Goal: Information Seeking & Learning: Learn about a topic

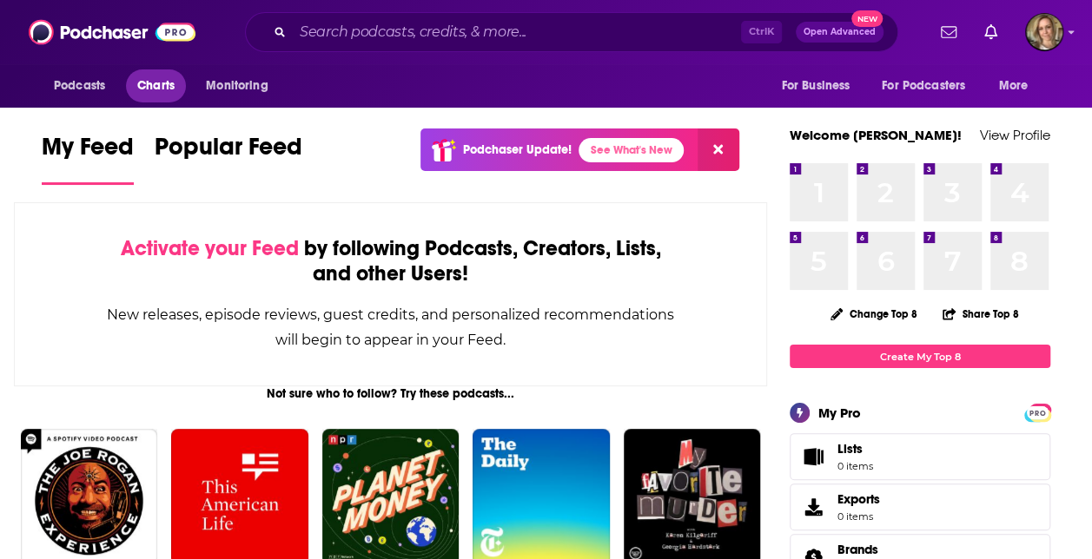
click at [155, 94] on span "Charts" at bounding box center [155, 86] width 37 height 24
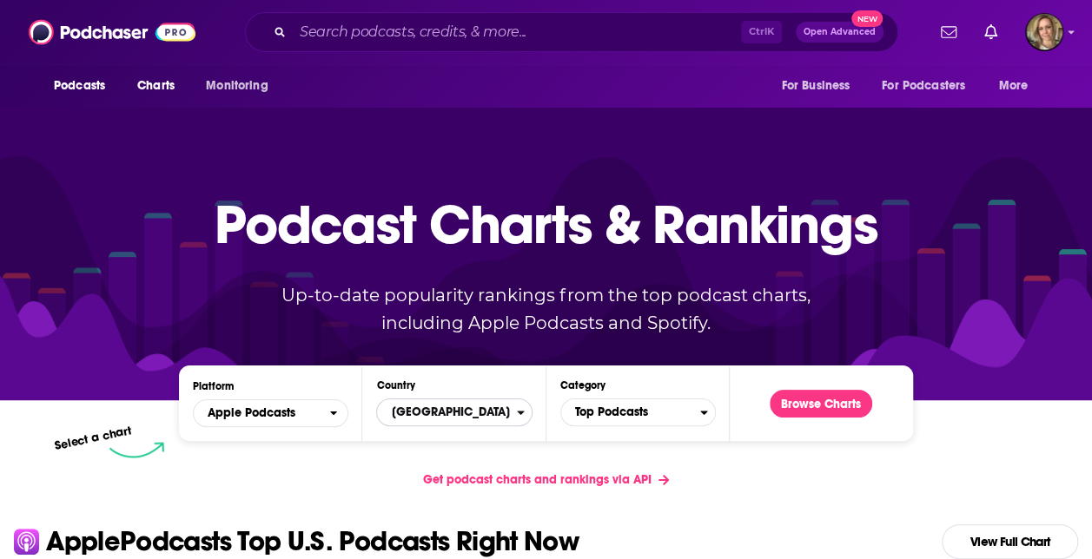
click at [514, 417] on span "[GEOGRAPHIC_DATA]" at bounding box center [446, 413] width 139 height 30
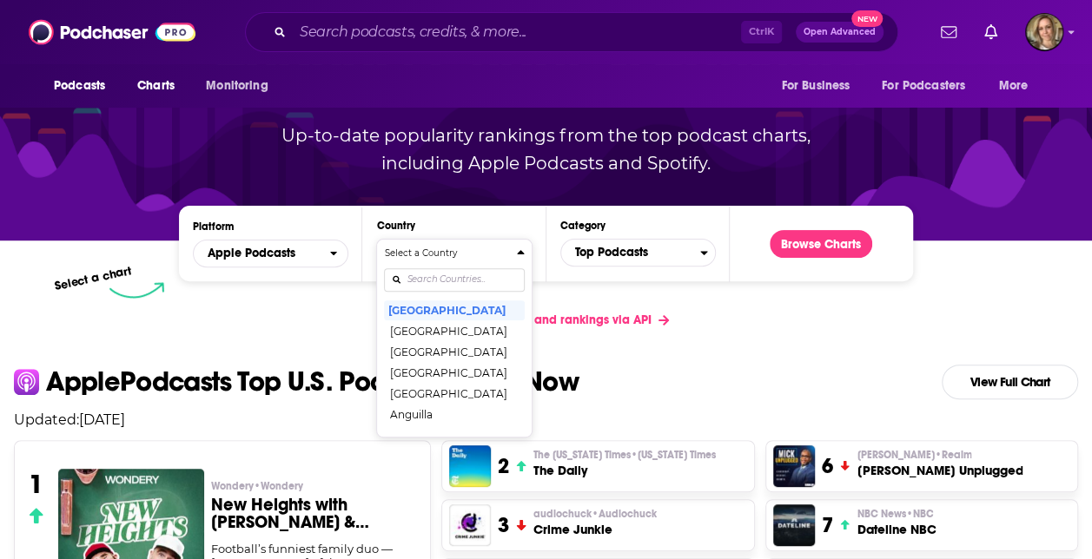
click at [698, 335] on div "Get podcast charts and rankings via API" at bounding box center [546, 320] width 1092 height 43
click at [821, 242] on button "Browse Charts" at bounding box center [820, 244] width 102 height 28
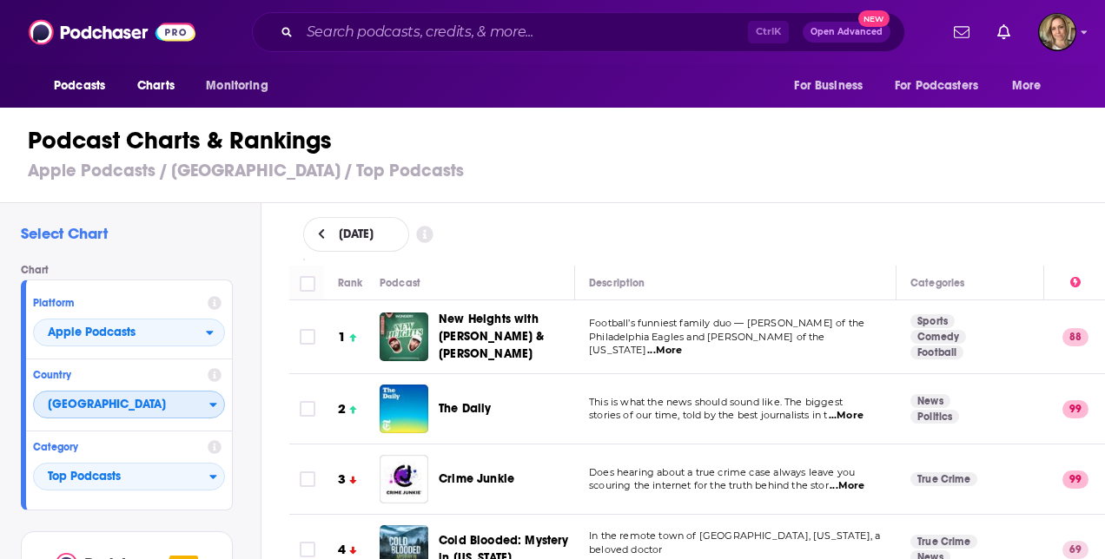
click at [214, 410] on icon "Countries" at bounding box center [213, 405] width 8 height 12
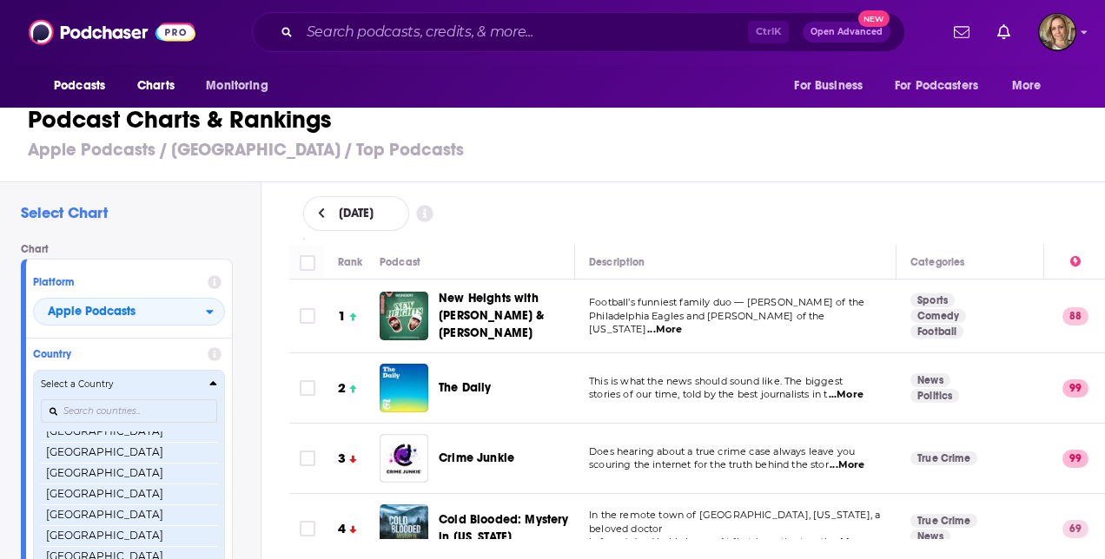
scroll to position [3350, 0]
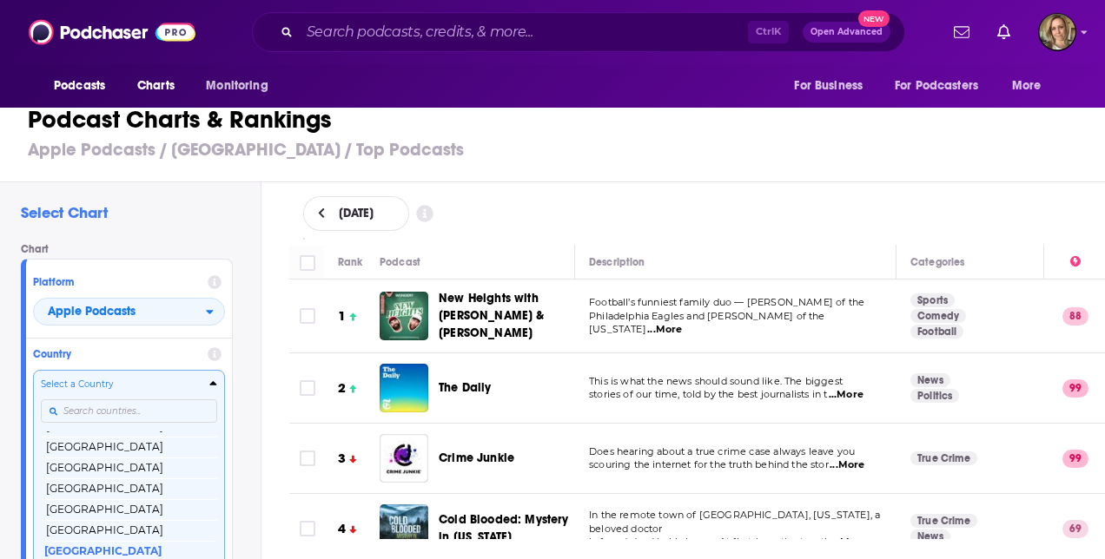
click at [262, 309] on div "Select Chart Chart Platform Apple Podcasts Country Select a Country [GEOGRAPHIC…" at bounding box center [559, 409] width 1119 height 454
click at [206, 306] on icon "open menu" at bounding box center [210, 312] width 8 height 12
click at [188, 232] on div "Select Chart Chart Platform Apple Podcasts Apple Podcasts Spotify Country Selec…" at bounding box center [130, 409] width 261 height 454
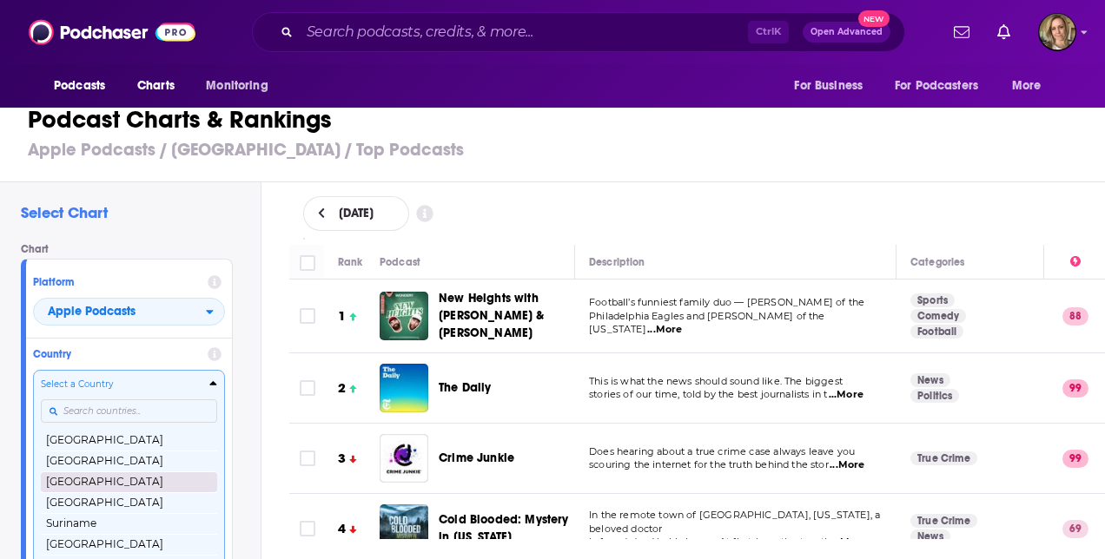
scroll to position [3090, 0]
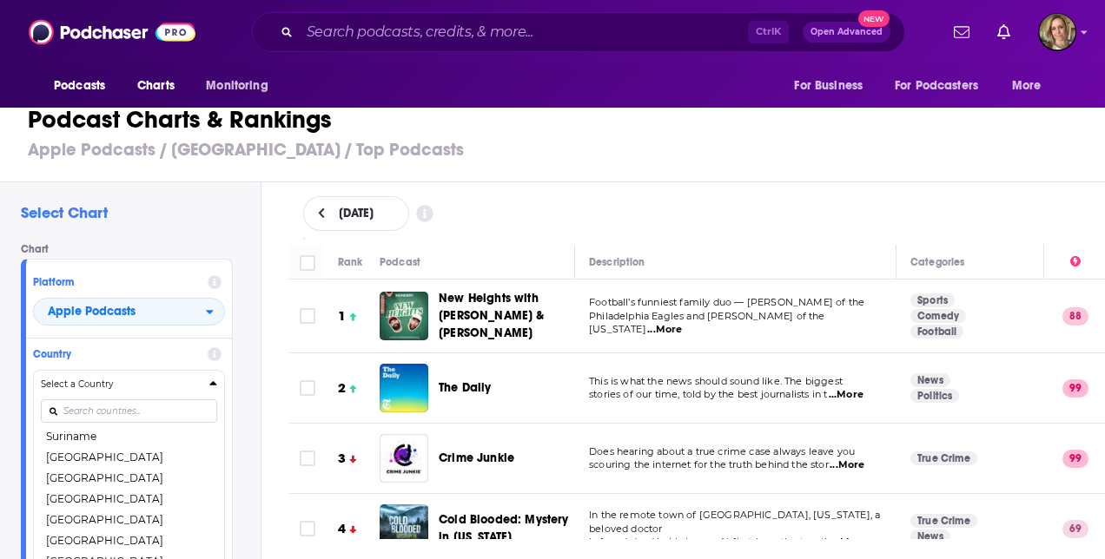
drag, startPoint x: 76, startPoint y: 478, endPoint x: 111, endPoint y: 491, distance: 37.9
click at [76, 478] on button "[GEOGRAPHIC_DATA]" at bounding box center [129, 478] width 176 height 21
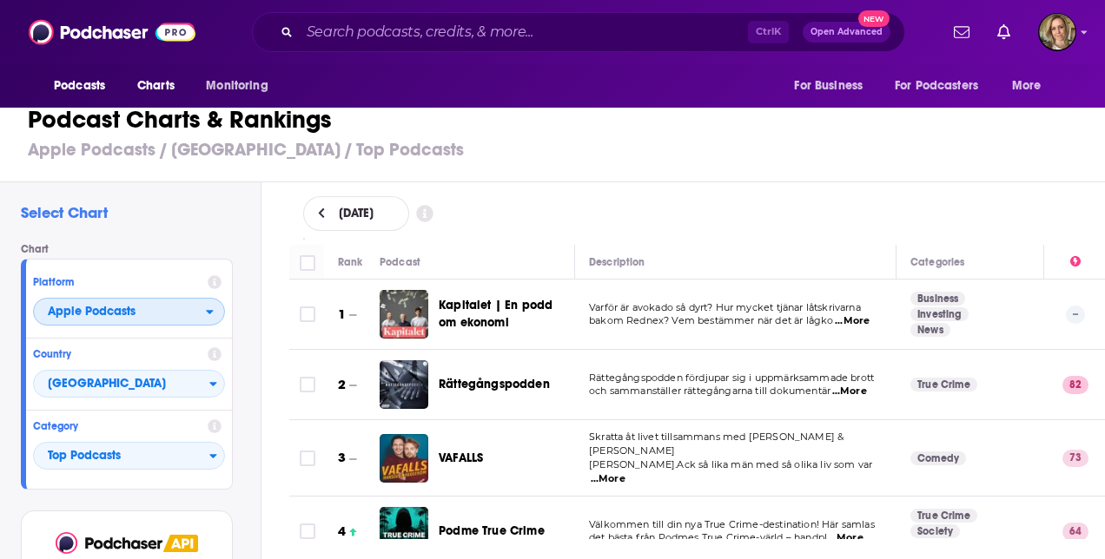
click at [212, 312] on icon "open menu" at bounding box center [210, 312] width 8 height 12
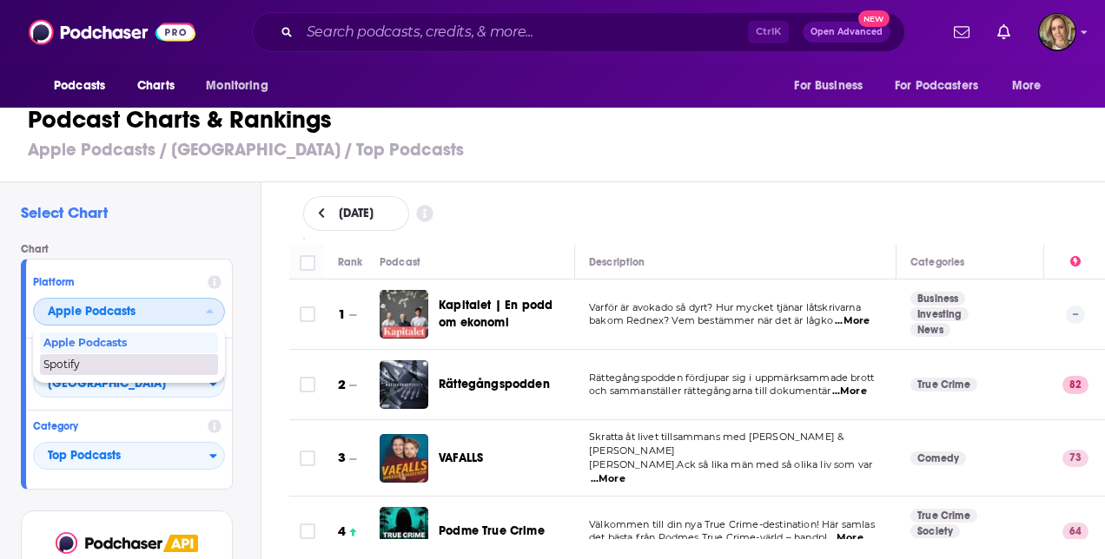
click at [147, 370] on div "Spotify" at bounding box center [129, 364] width 178 height 21
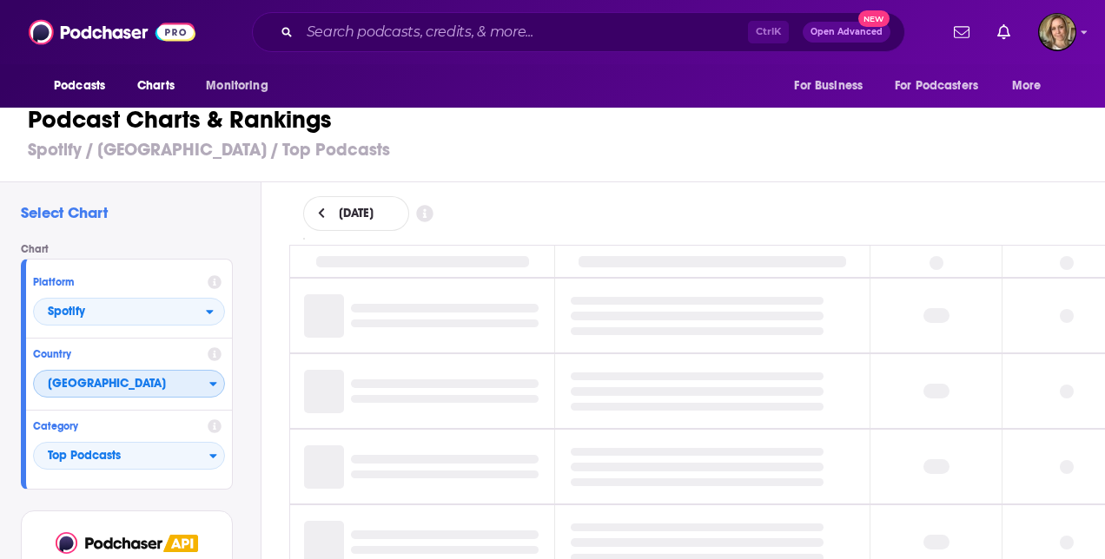
click at [212, 385] on icon "Countries" at bounding box center [213, 384] width 8 height 12
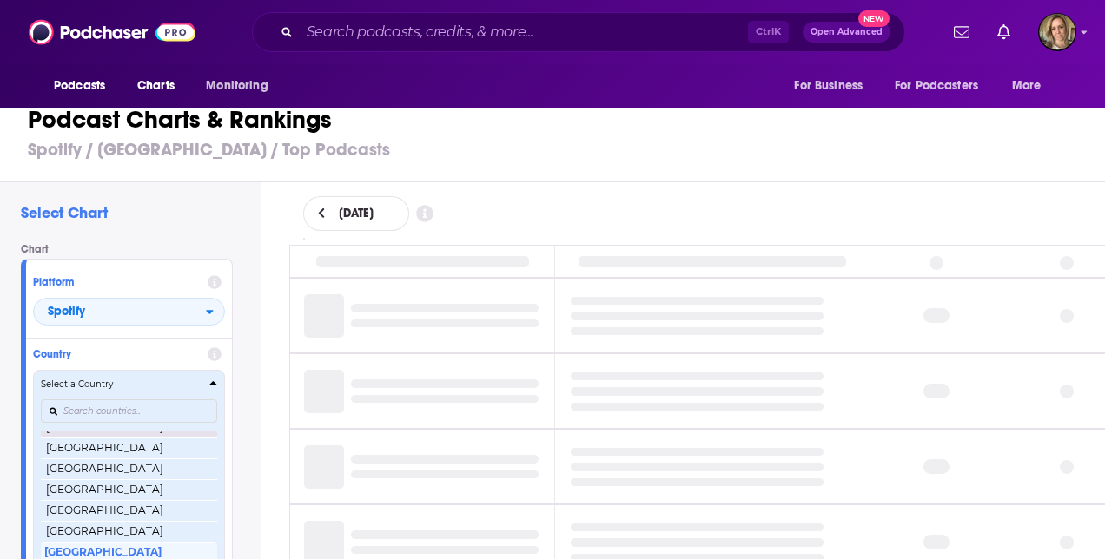
scroll to position [412, 0]
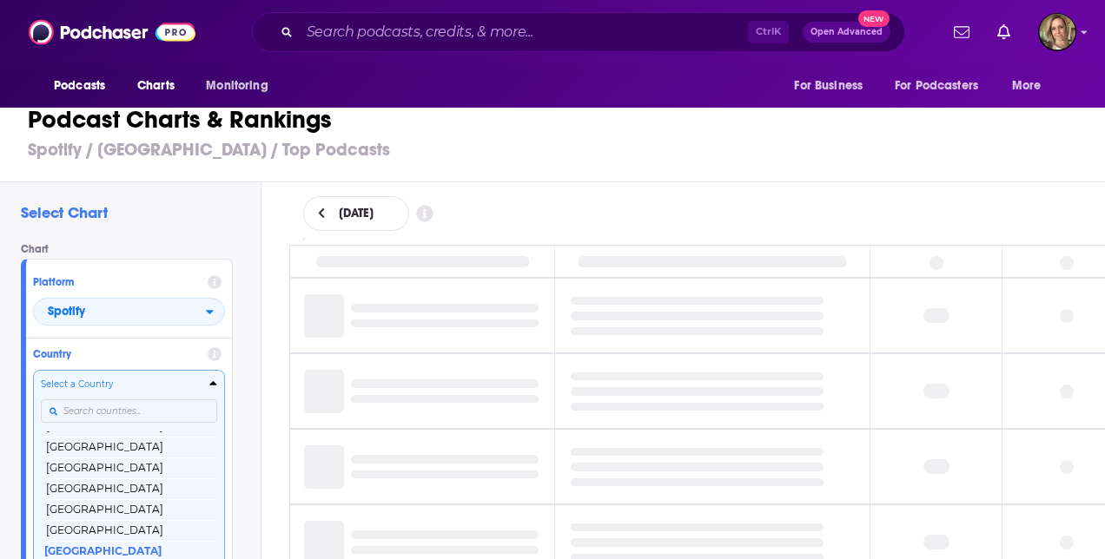
click at [146, 399] on input "Countries" at bounding box center [129, 410] width 176 height 23
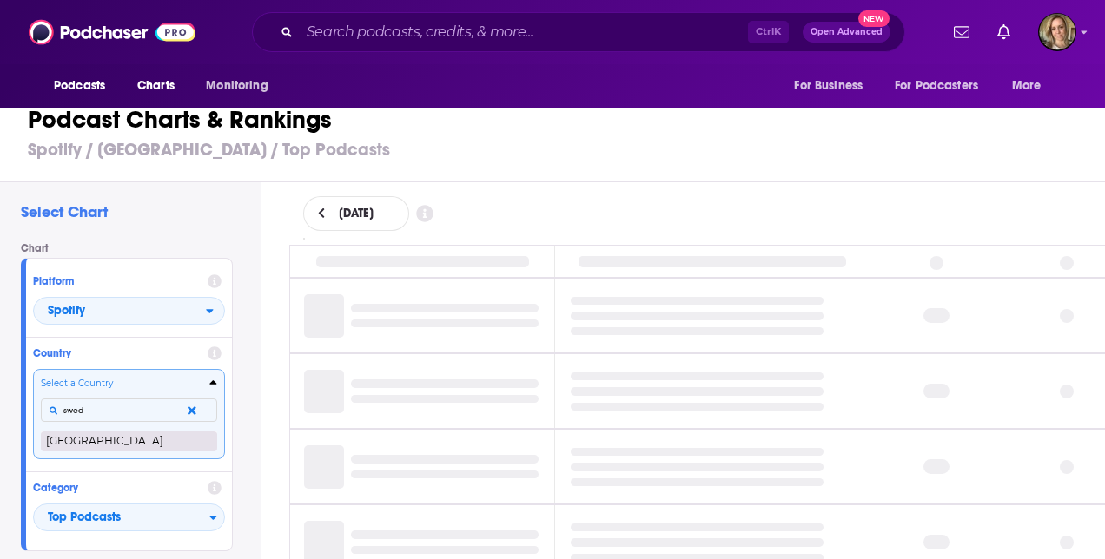
type input "swed"
click at [141, 435] on button "[GEOGRAPHIC_DATA]" at bounding box center [129, 441] width 176 height 21
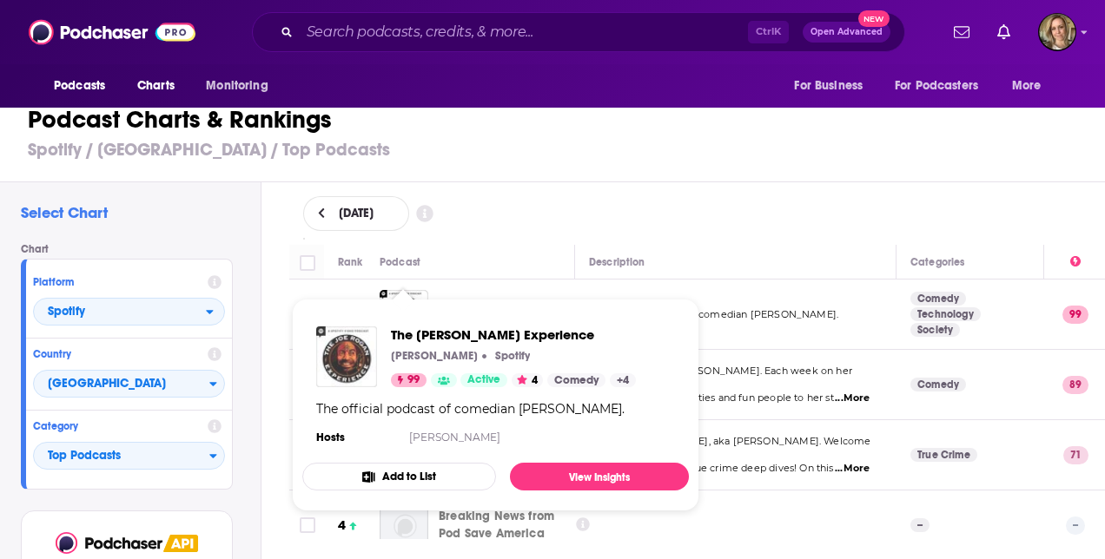
drag, startPoint x: 417, startPoint y: 314, endPoint x: 334, endPoint y: 366, distance: 97.1
click at [334, 366] on img "The Joe Rogan Experience" at bounding box center [346, 357] width 61 height 61
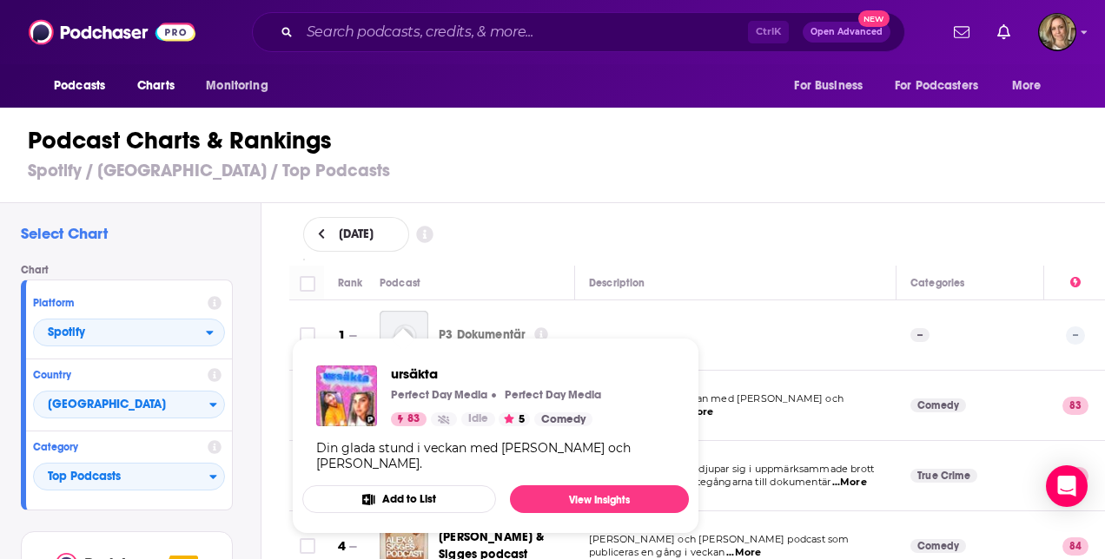
drag, startPoint x: 399, startPoint y: 410, endPoint x: 284, endPoint y: 284, distance: 170.3
click at [284, 284] on div "Rank Podcast Description Categories 1 P3 Dokumentär -- -- 2 ursäkta Din glada s…" at bounding box center [697, 413] width 844 height 294
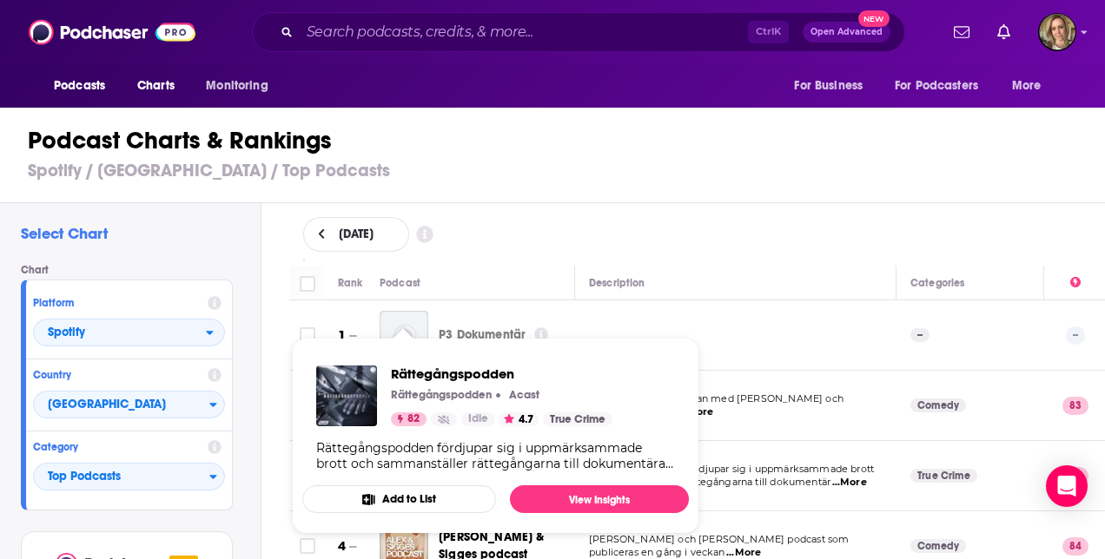
click at [257, 445] on div "Select Chart Chart Platform Spotify Country [GEOGRAPHIC_DATA] Category Top Podc…" at bounding box center [130, 430] width 261 height 454
drag, startPoint x: 402, startPoint y: 463, endPoint x: 354, endPoint y: 406, distance: 73.9
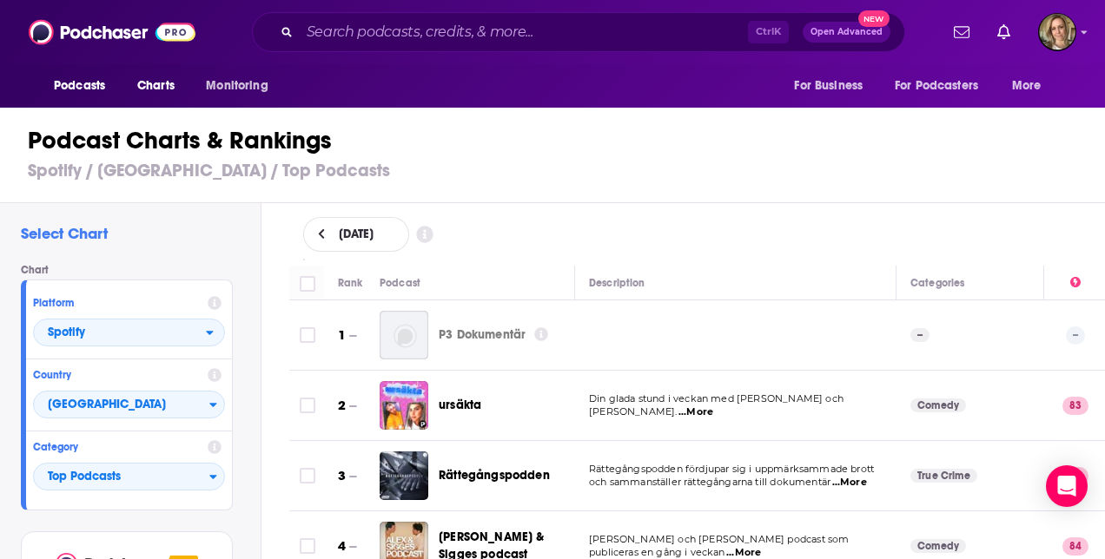
click at [630, 338] on td at bounding box center [735, 335] width 321 height 70
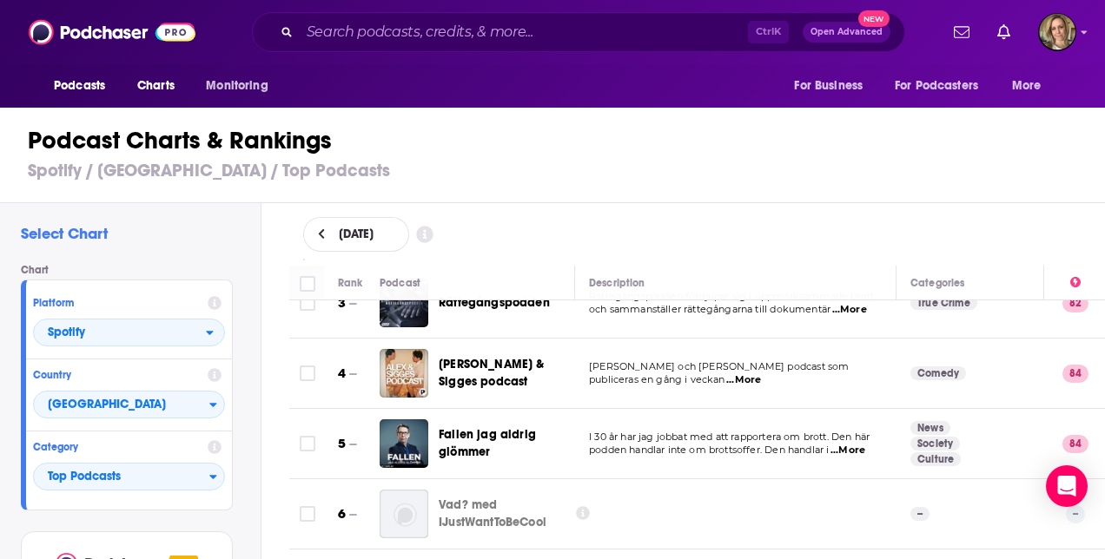
scroll to position [174, 0]
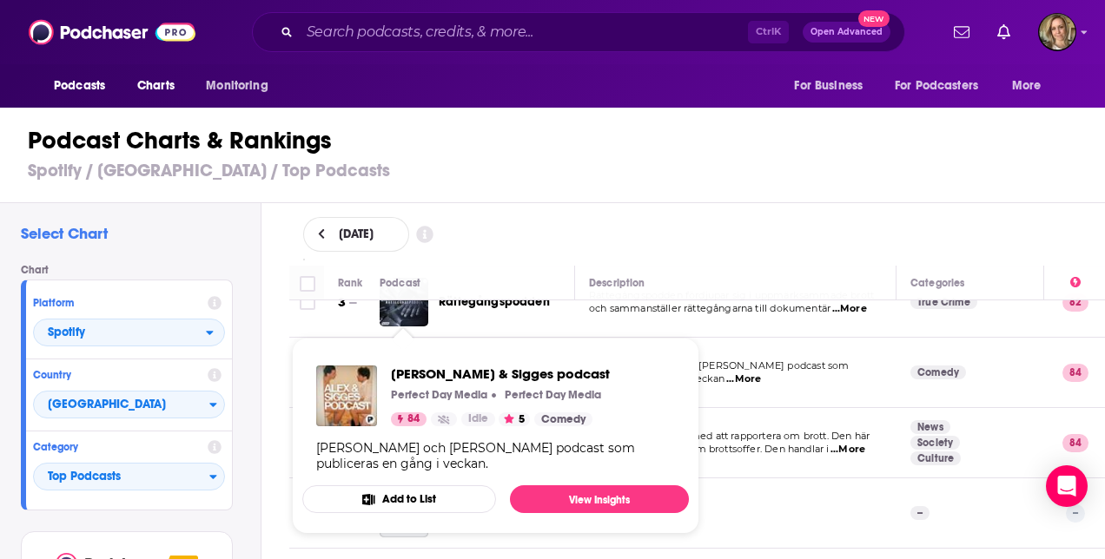
drag, startPoint x: 406, startPoint y: 368, endPoint x: 252, endPoint y: 316, distance: 163.1
click at [252, 316] on div "Select Chart Chart Platform Spotify Country [GEOGRAPHIC_DATA] Category Top Podc…" at bounding box center [130, 430] width 261 height 454
drag, startPoint x: 395, startPoint y: 355, endPoint x: 348, endPoint y: 377, distance: 51.7
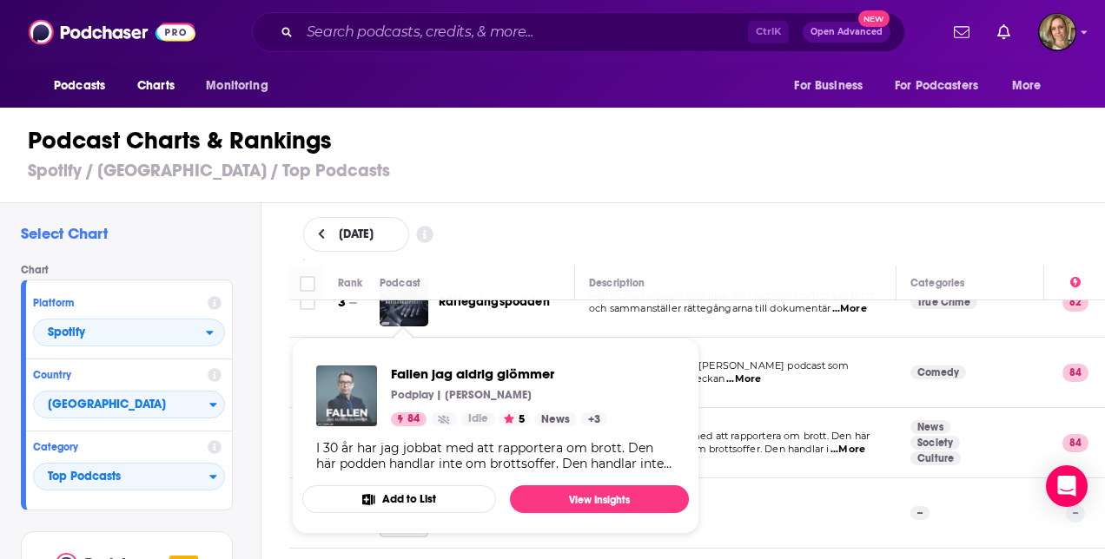
drag, startPoint x: 407, startPoint y: 445, endPoint x: 358, endPoint y: 401, distance: 65.8
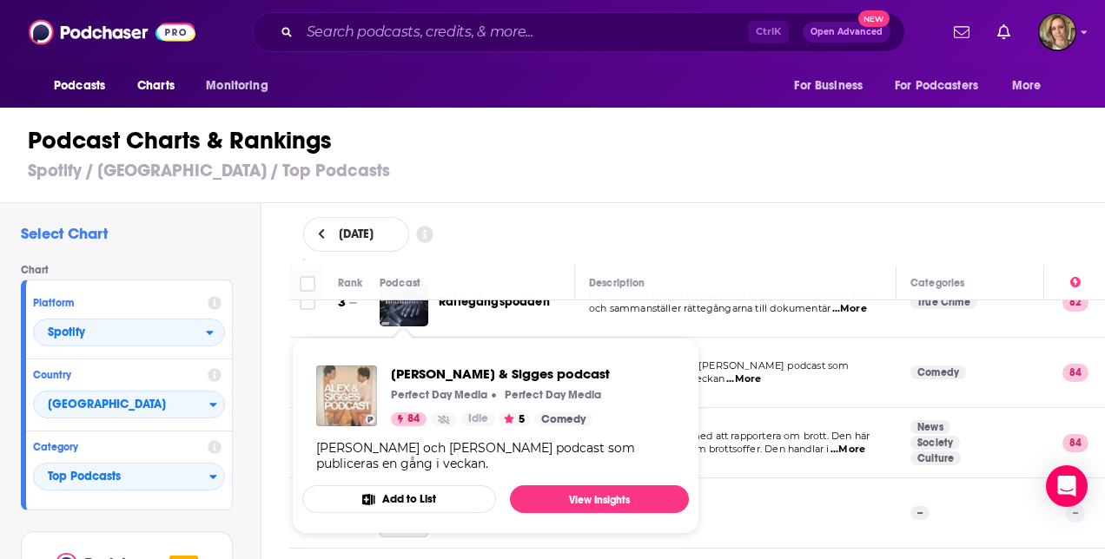
drag, startPoint x: 406, startPoint y: 367, endPoint x: 362, endPoint y: 403, distance: 56.1
click at [362, 403] on img "Alex & Sigges podcast" at bounding box center [346, 396] width 61 height 61
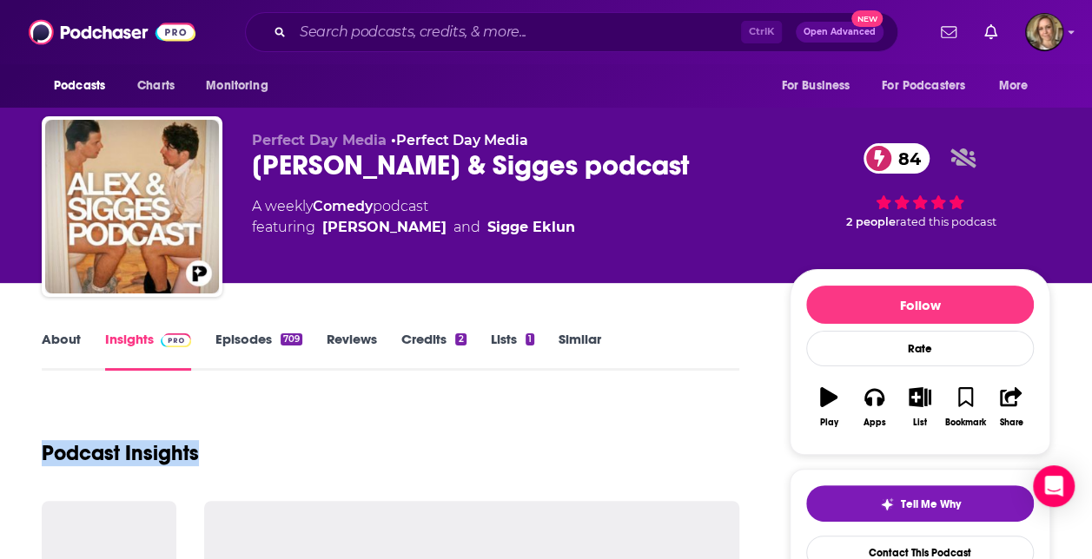
drag, startPoint x: 158, startPoint y: 211, endPoint x: 610, endPoint y: 386, distance: 484.1
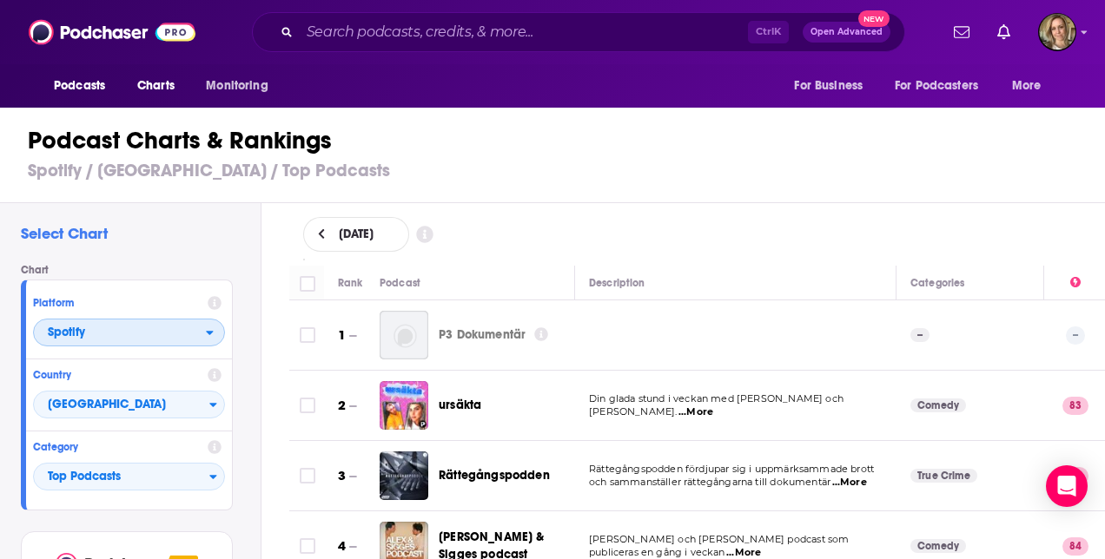
click at [208, 328] on icon "open menu" at bounding box center [210, 333] width 8 height 12
click at [193, 356] on div "Apple Podcasts" at bounding box center [129, 363] width 178 height 21
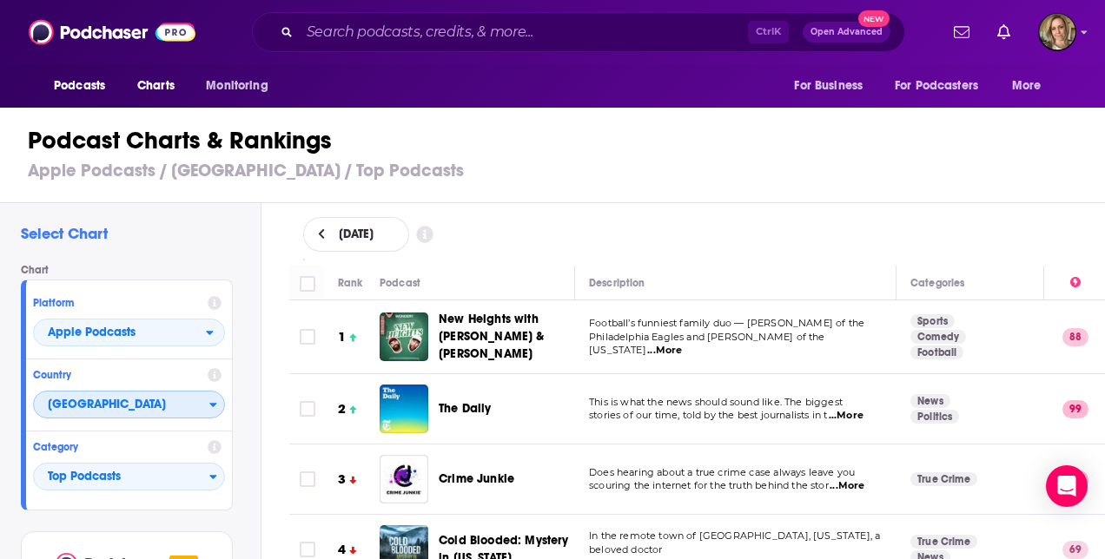
click at [217, 400] on div "Countries" at bounding box center [216, 405] width 15 height 12
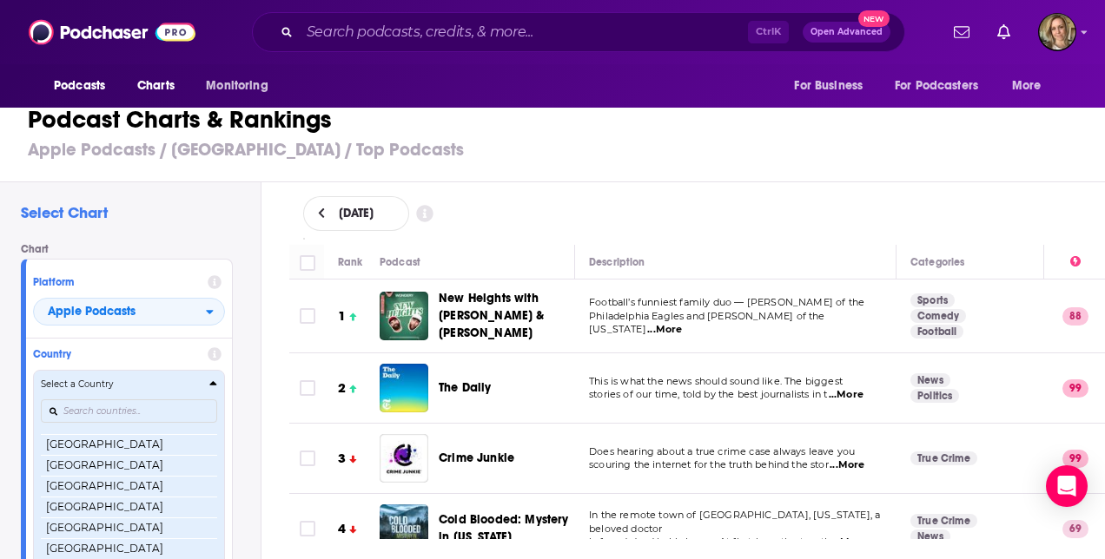
scroll to position [3350, 0]
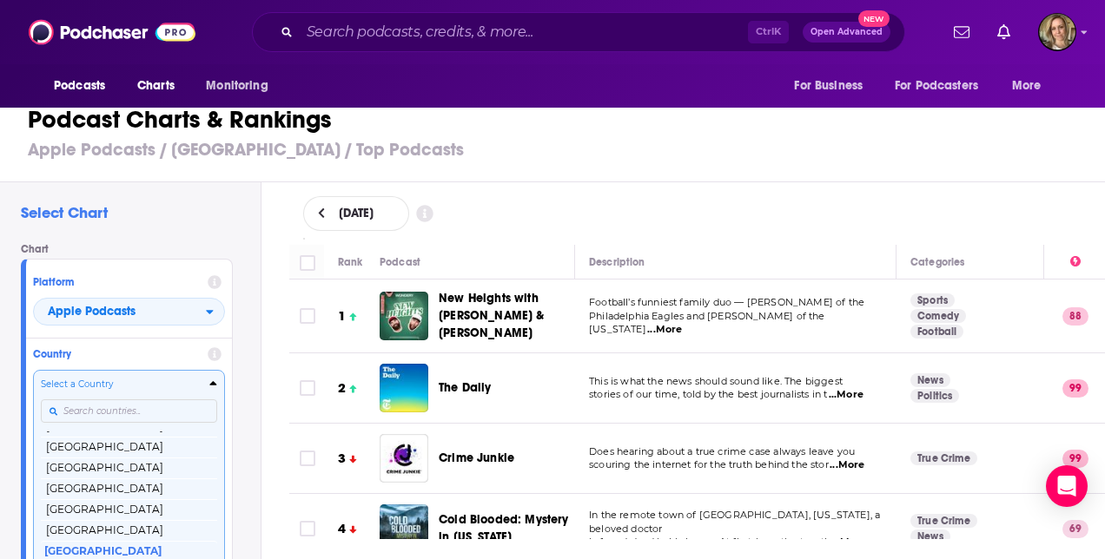
click at [115, 419] on input "Countries" at bounding box center [129, 410] width 176 height 23
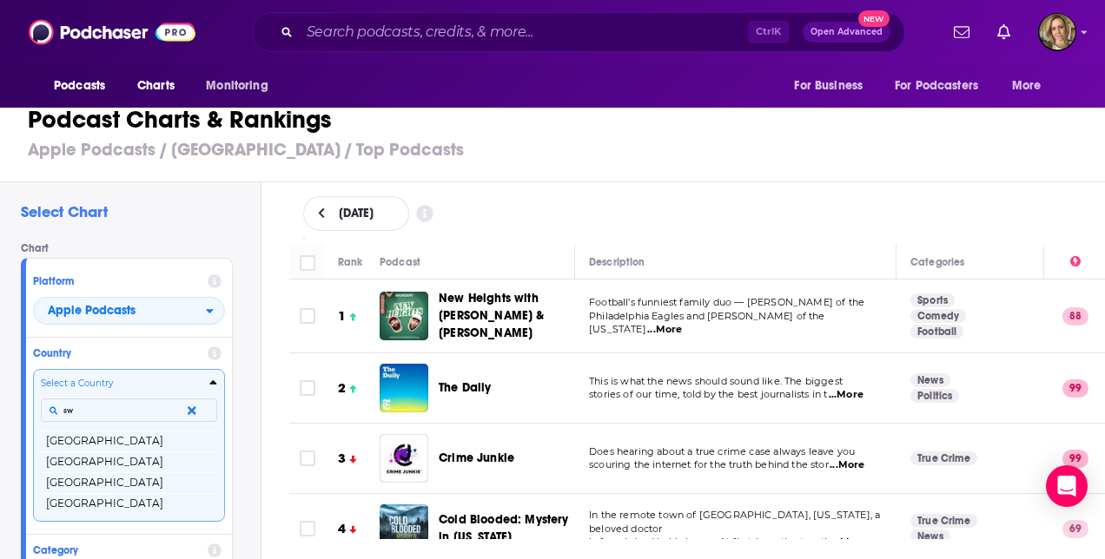
scroll to position [0, 0]
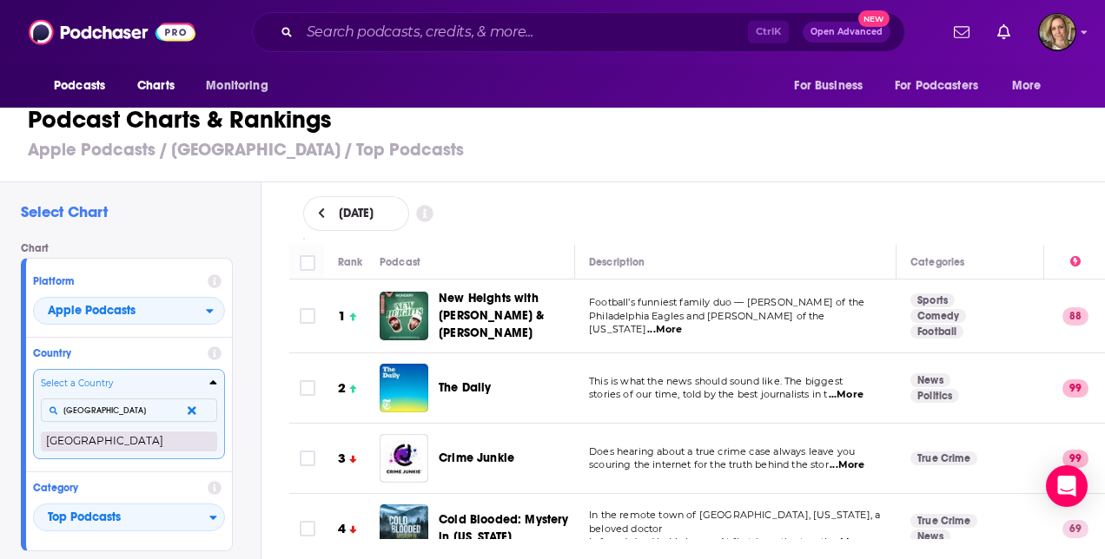
type input "[GEOGRAPHIC_DATA]"
click at [103, 448] on button "[GEOGRAPHIC_DATA]" at bounding box center [129, 441] width 176 height 21
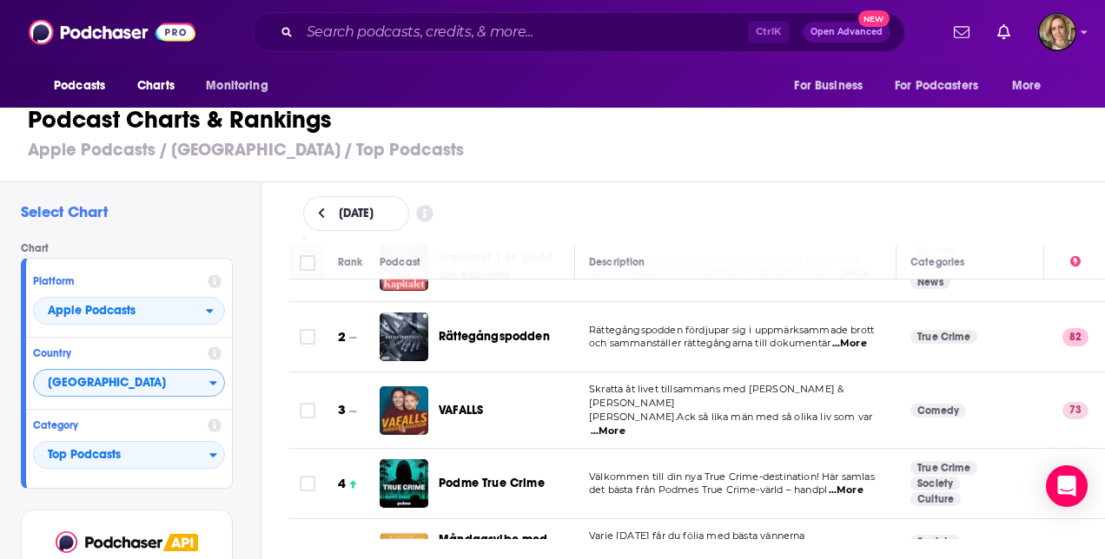
scroll to position [87, 0]
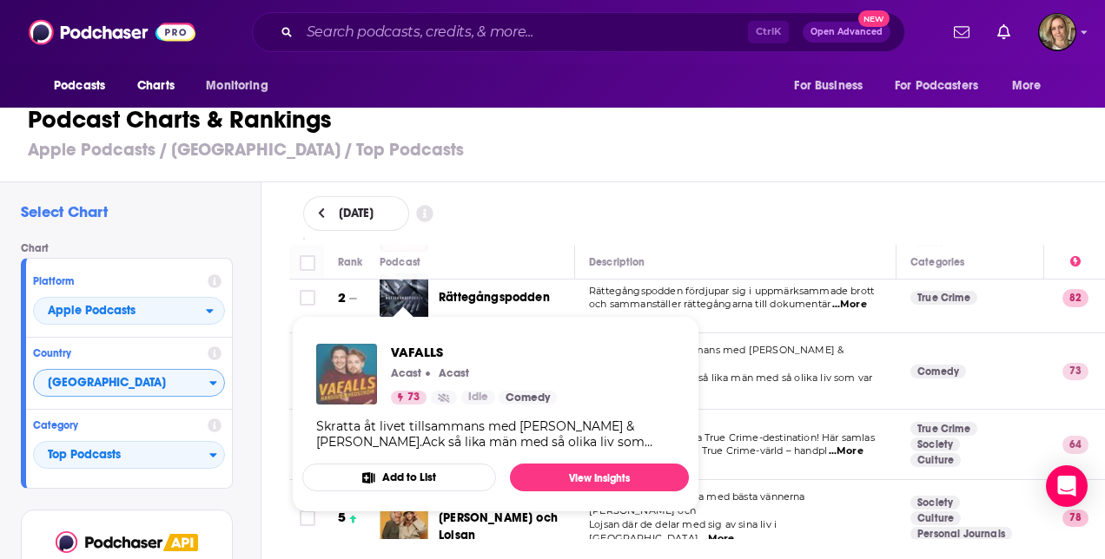
drag, startPoint x: 398, startPoint y: 375, endPoint x: 332, endPoint y: 354, distance: 69.2
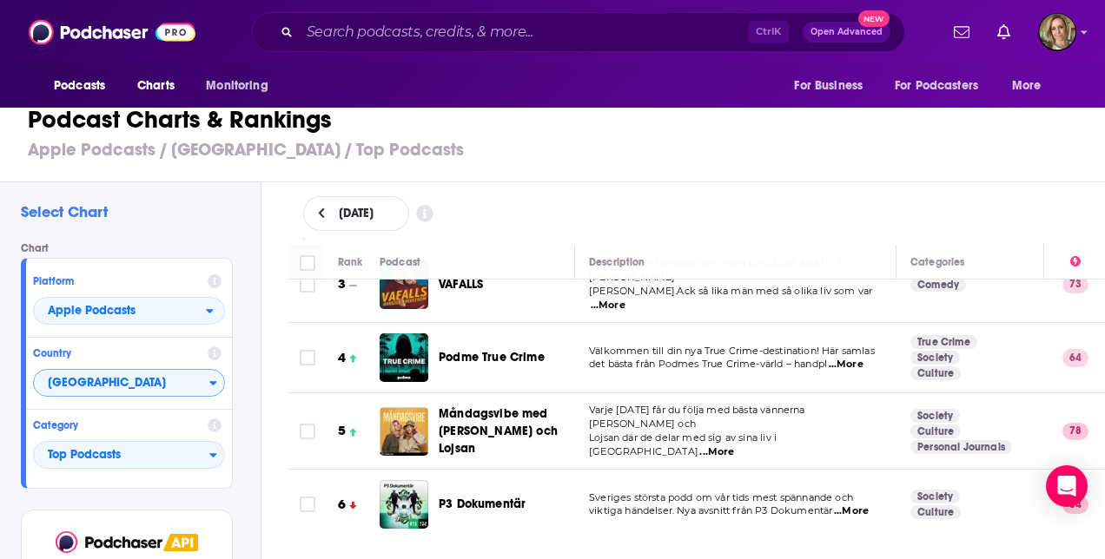
scroll to position [261, 0]
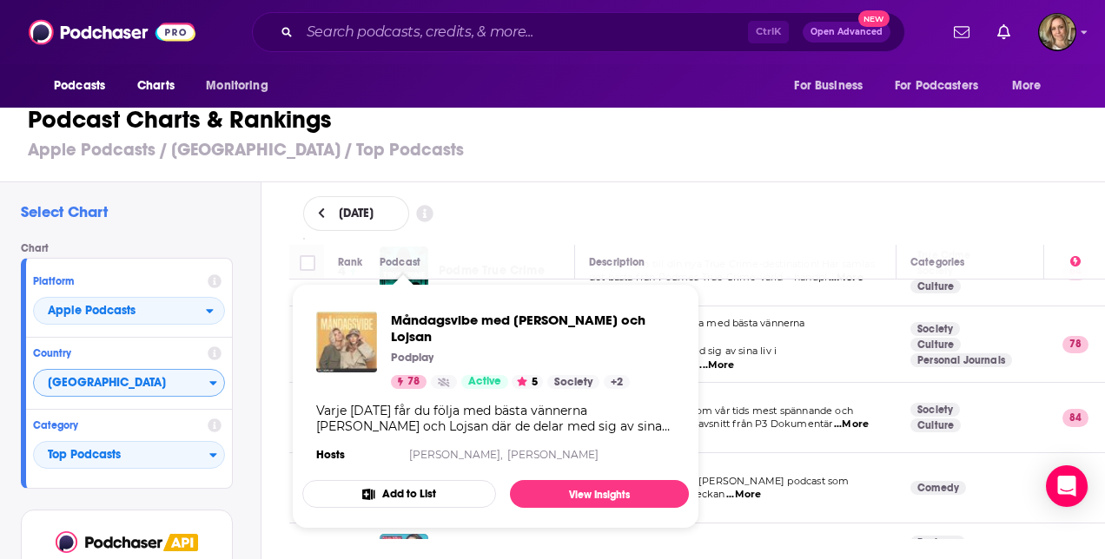
drag, startPoint x: 389, startPoint y: 336, endPoint x: 340, endPoint y: 340, distance: 48.8
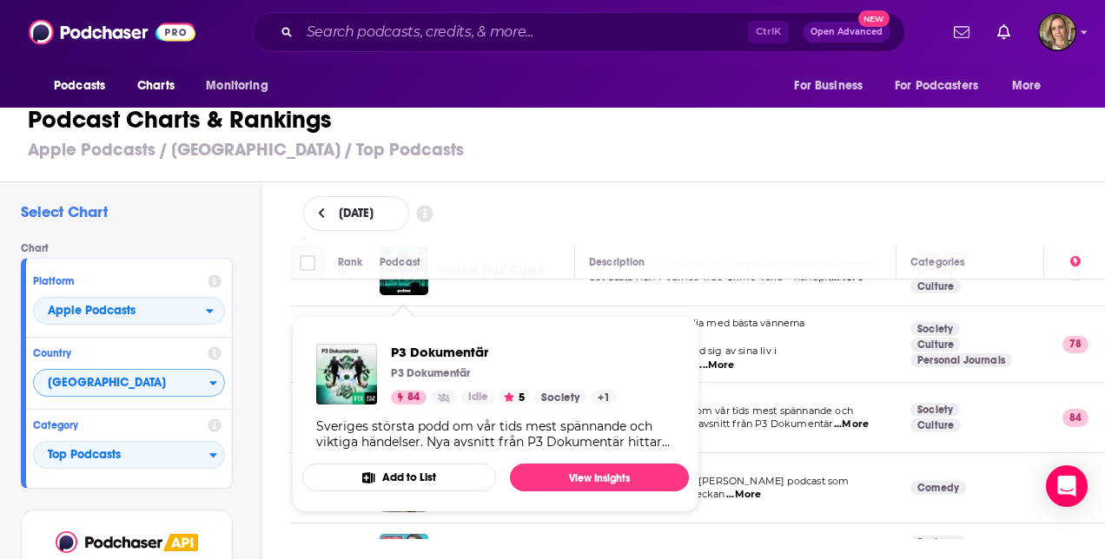
drag, startPoint x: 345, startPoint y: 368, endPoint x: 315, endPoint y: 373, distance: 30.0
drag, startPoint x: 315, startPoint y: 373, endPoint x: 259, endPoint y: 325, distance: 74.5
click at [259, 325] on div "Select Chart Chart Platform Apple Podcasts Country [GEOGRAPHIC_DATA] Category T…" at bounding box center [130, 409] width 261 height 454
click at [266, 353] on div "Select Chart Chart Platform Apple Podcasts Country [GEOGRAPHIC_DATA] Category T…" at bounding box center [559, 409] width 1119 height 454
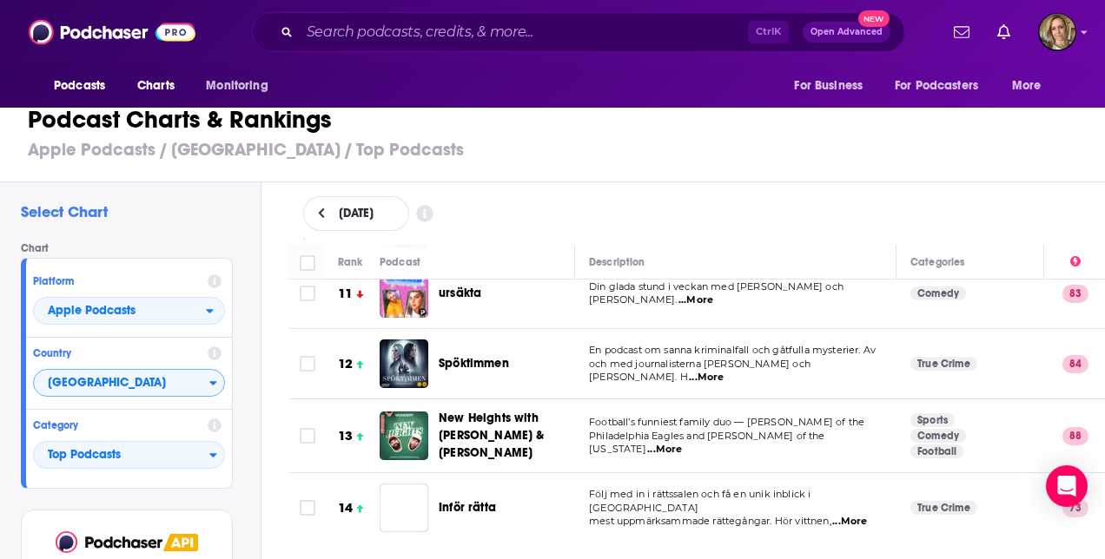
scroll to position [782, 0]
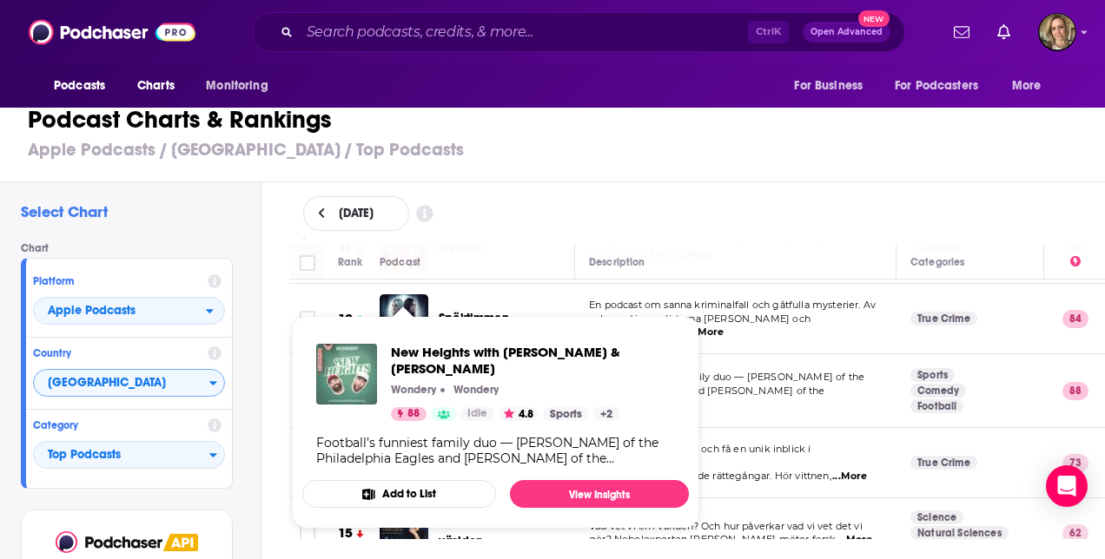
drag, startPoint x: 395, startPoint y: 368, endPoint x: 355, endPoint y: 373, distance: 40.3
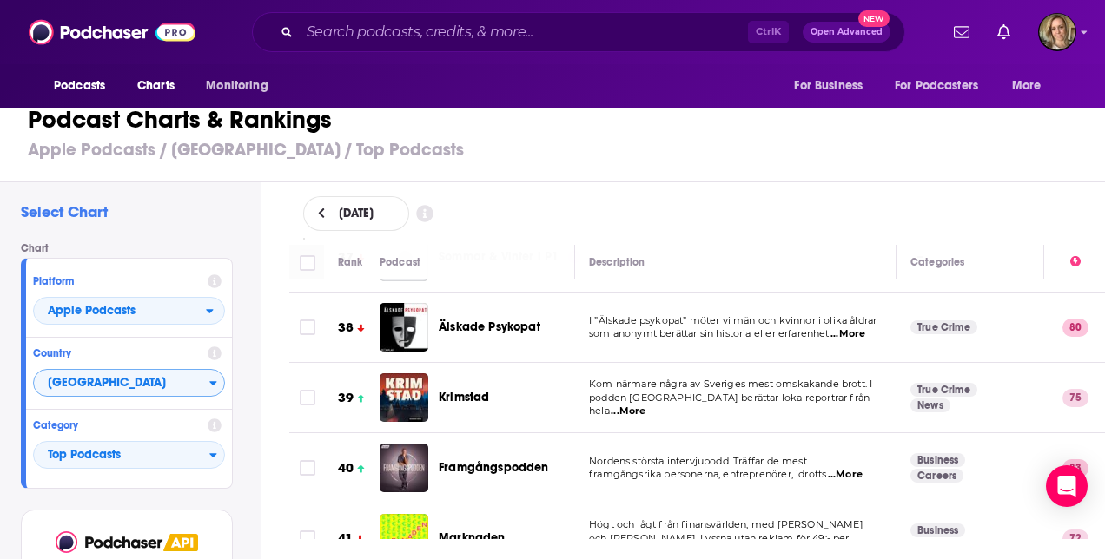
scroll to position [2692, 0]
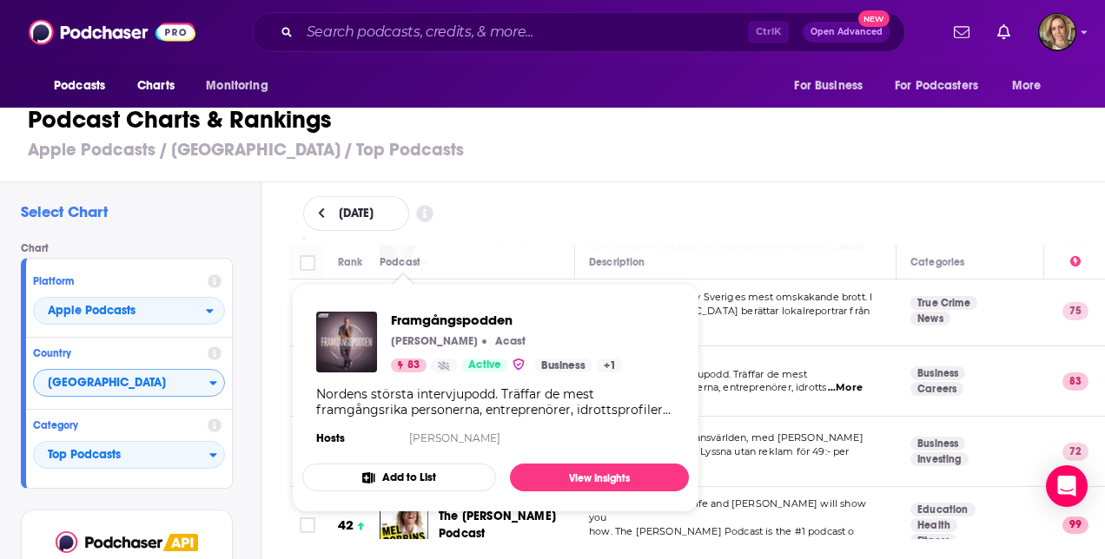
click at [248, 275] on div "Select Chart Chart Platform Apple Podcasts Country [GEOGRAPHIC_DATA] Category T…" at bounding box center [130, 409] width 261 height 454
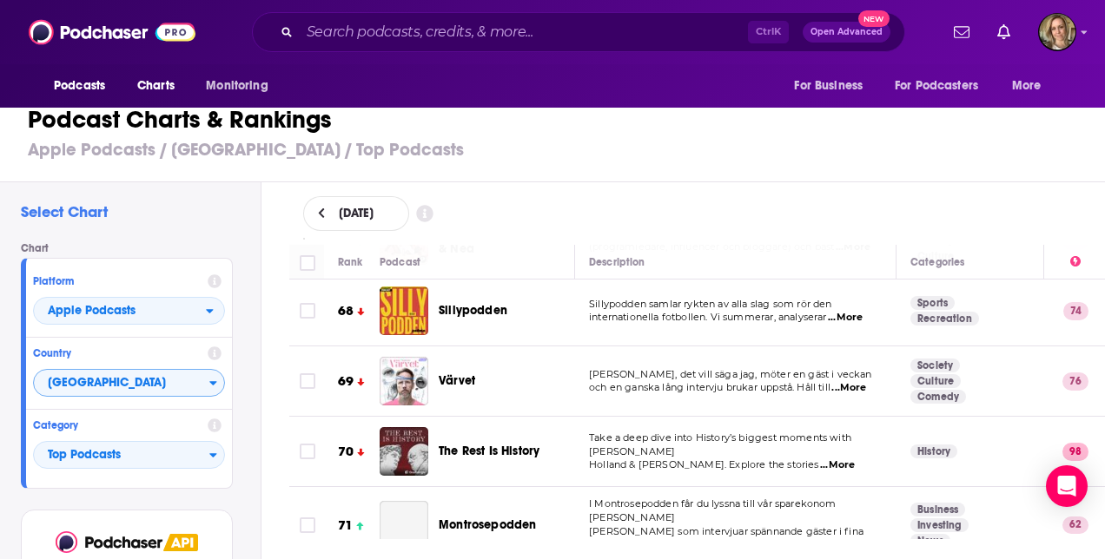
scroll to position [4776, 0]
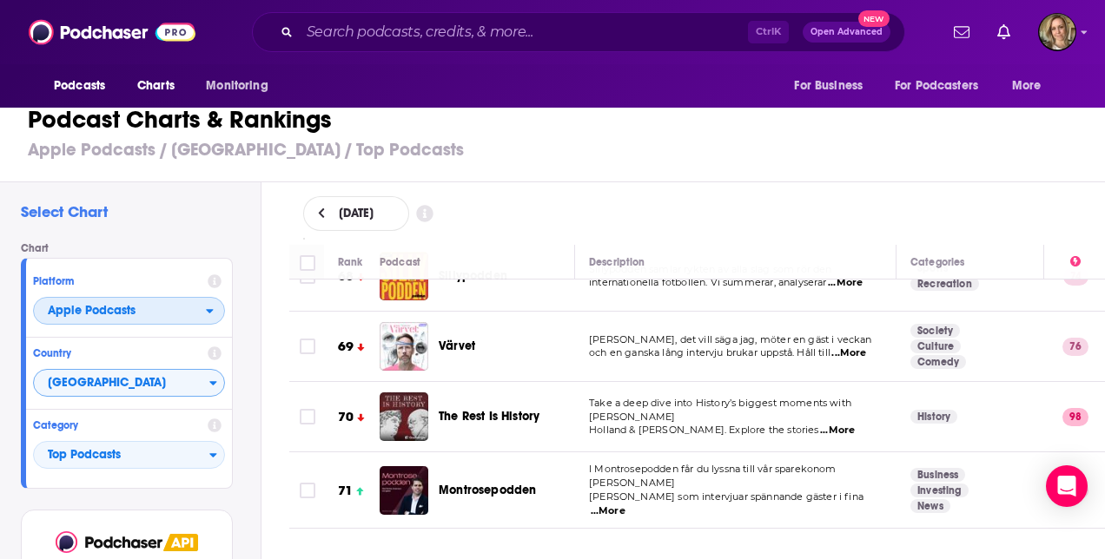
click at [214, 313] on icon "open menu" at bounding box center [210, 311] width 8 height 12
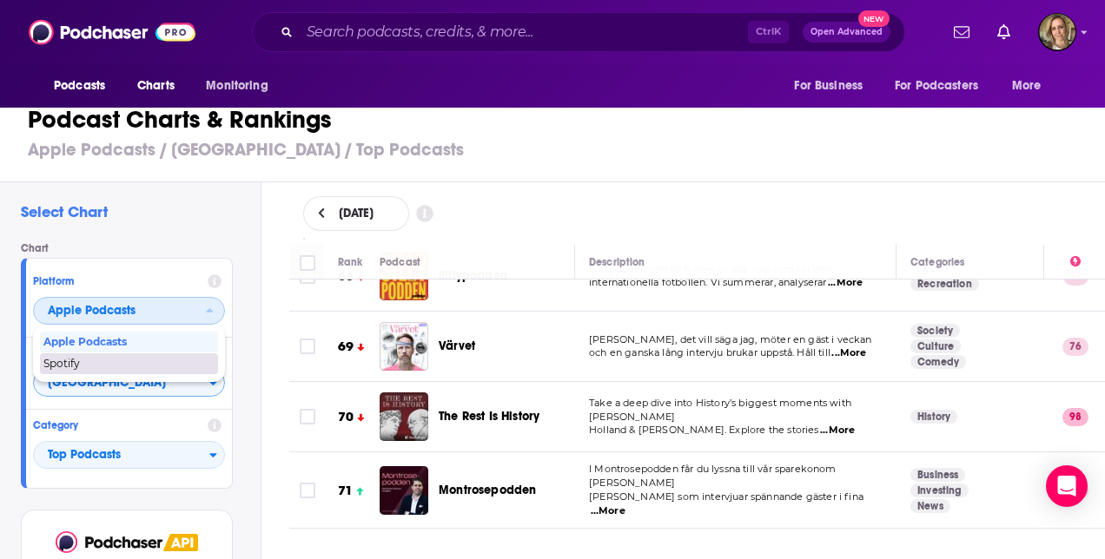
click at [184, 356] on div "Spotify" at bounding box center [129, 363] width 178 height 21
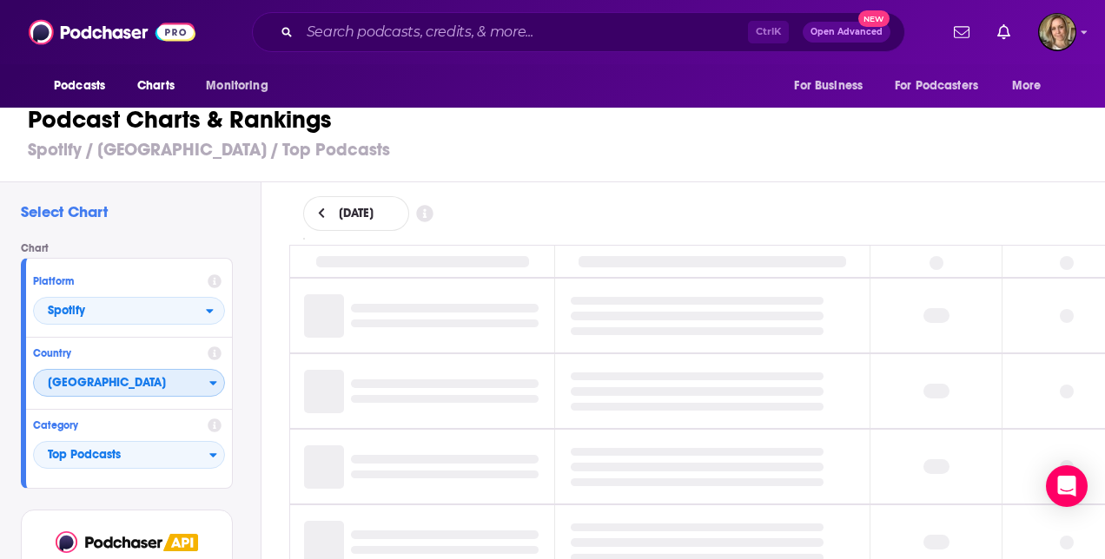
click at [213, 382] on icon "Countries" at bounding box center [213, 384] width 7 height 4
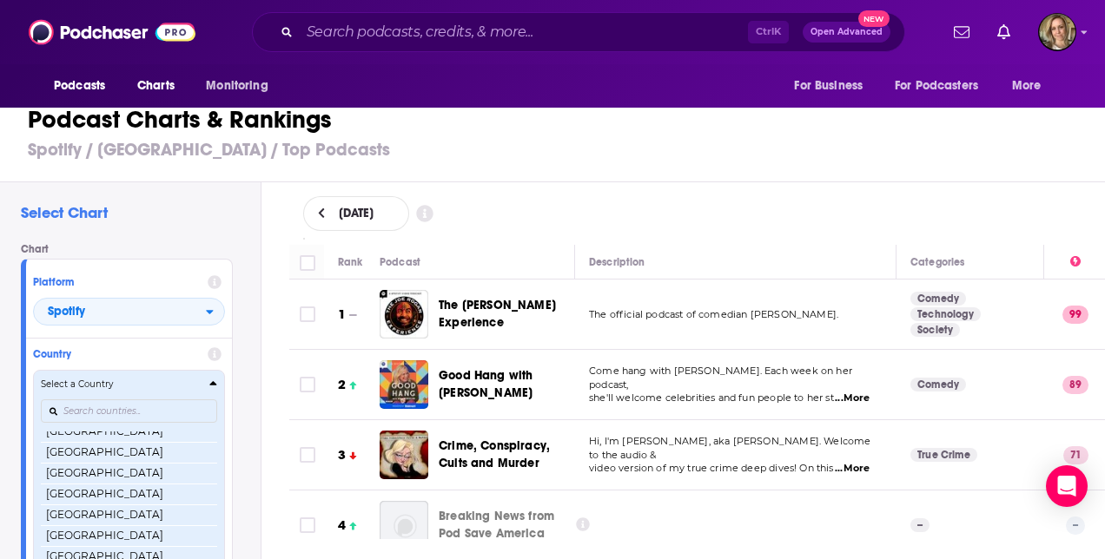
scroll to position [412, 0]
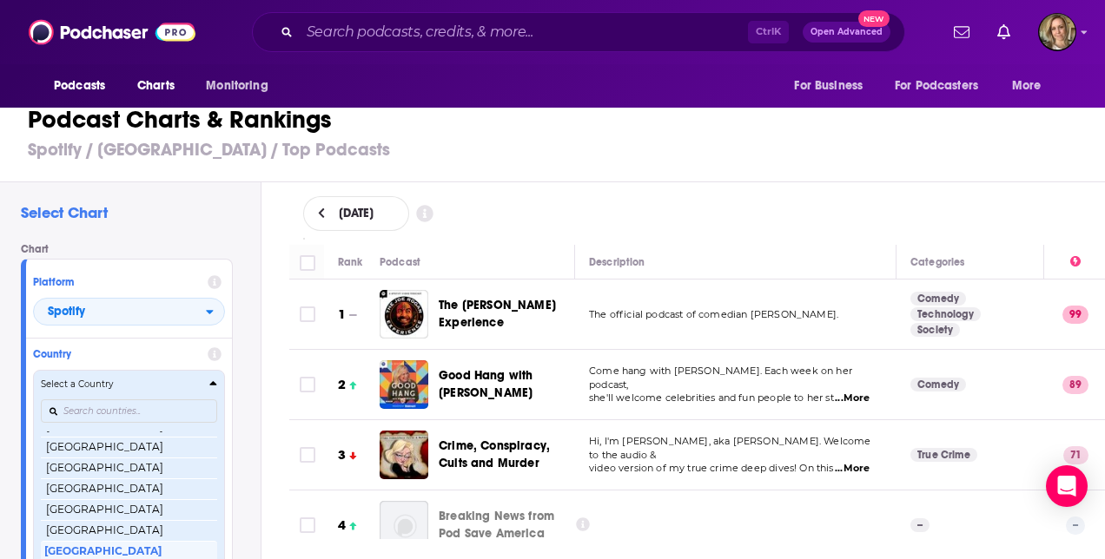
click at [213, 382] on icon "Countries" at bounding box center [213, 384] width 7 height 4
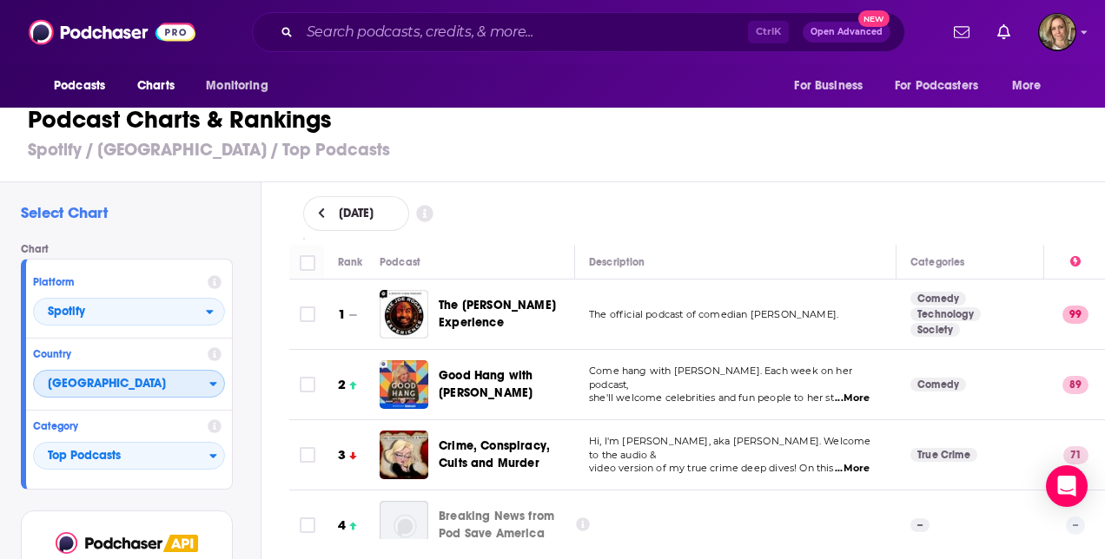
click at [213, 383] on icon "Countries" at bounding box center [213, 385] width 7 height 4
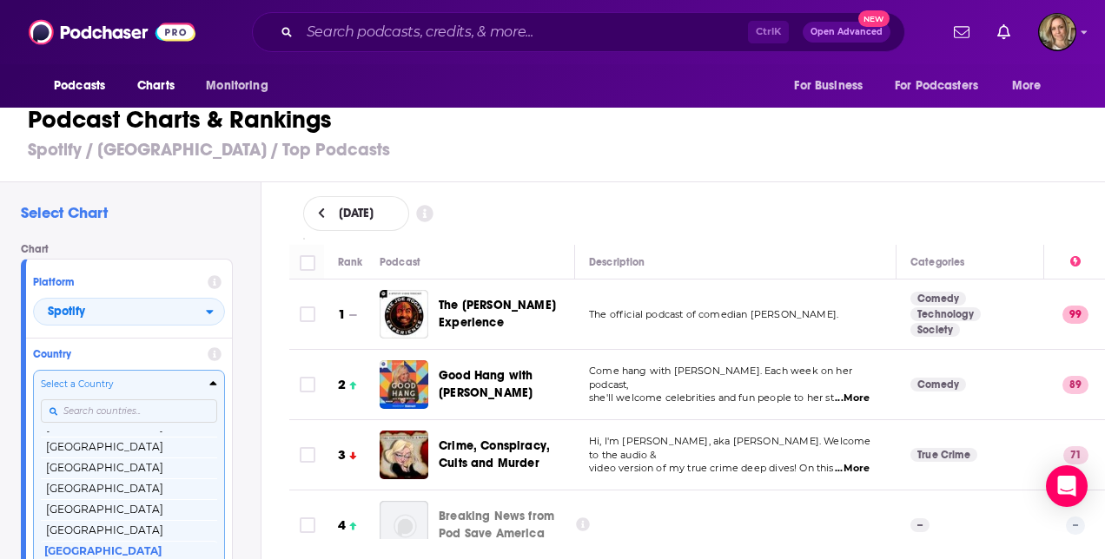
click at [89, 399] on input "Countries" at bounding box center [129, 410] width 176 height 23
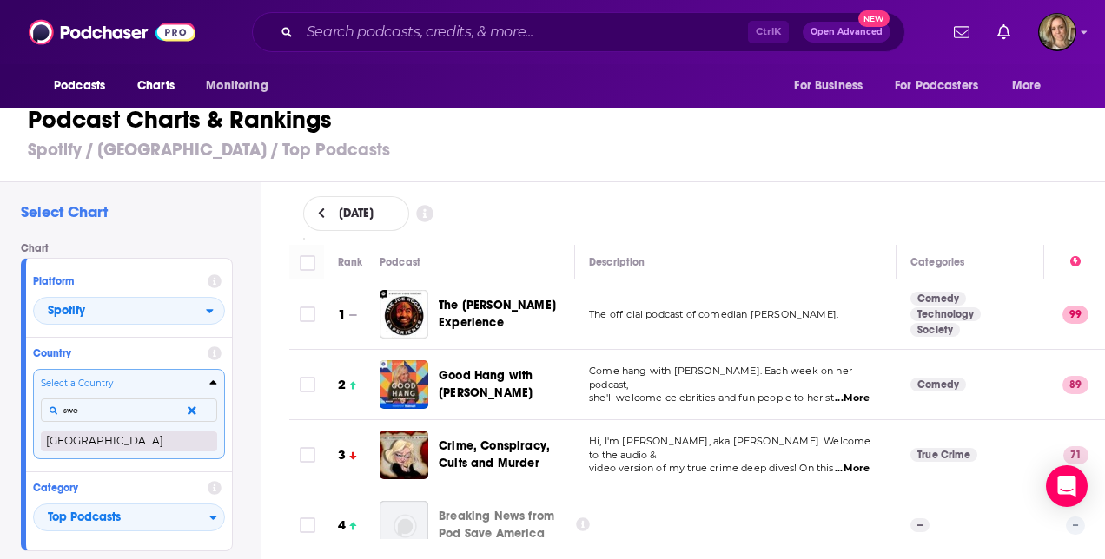
type input "swe"
click at [75, 442] on button "[GEOGRAPHIC_DATA]" at bounding box center [129, 441] width 176 height 21
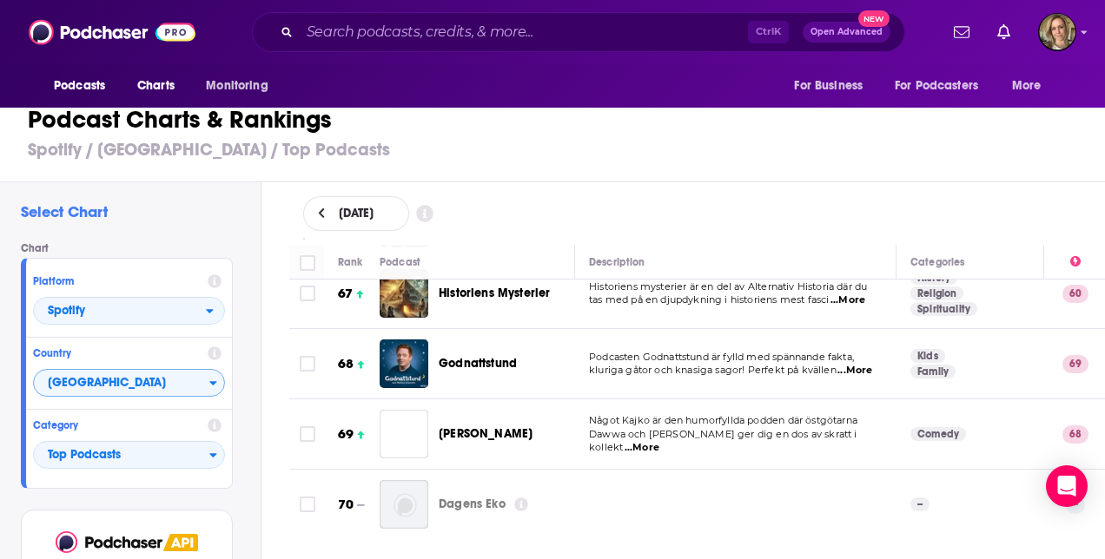
scroll to position [4689, 0]
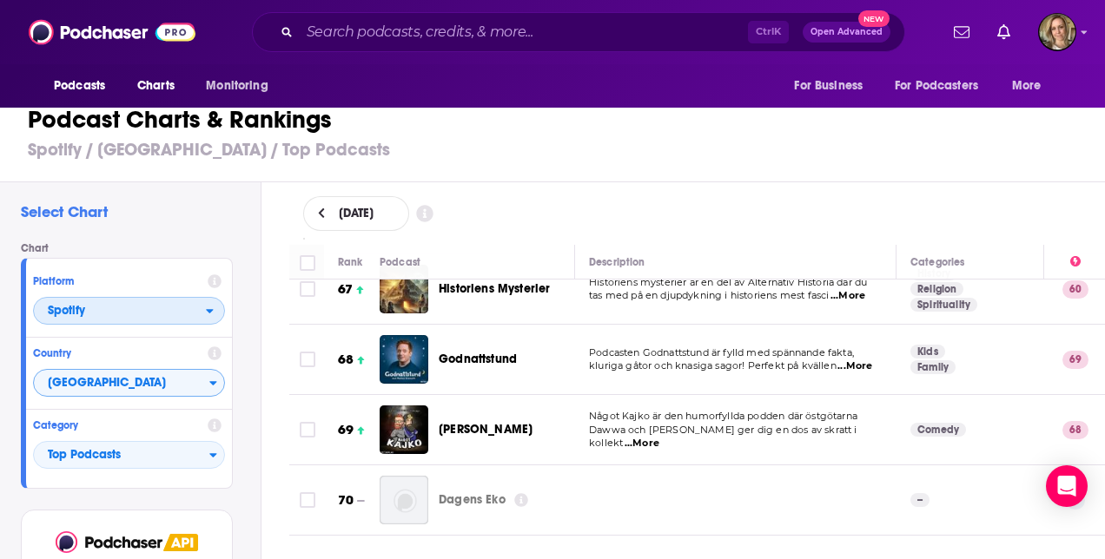
click at [208, 306] on icon "open menu" at bounding box center [210, 311] width 8 height 12
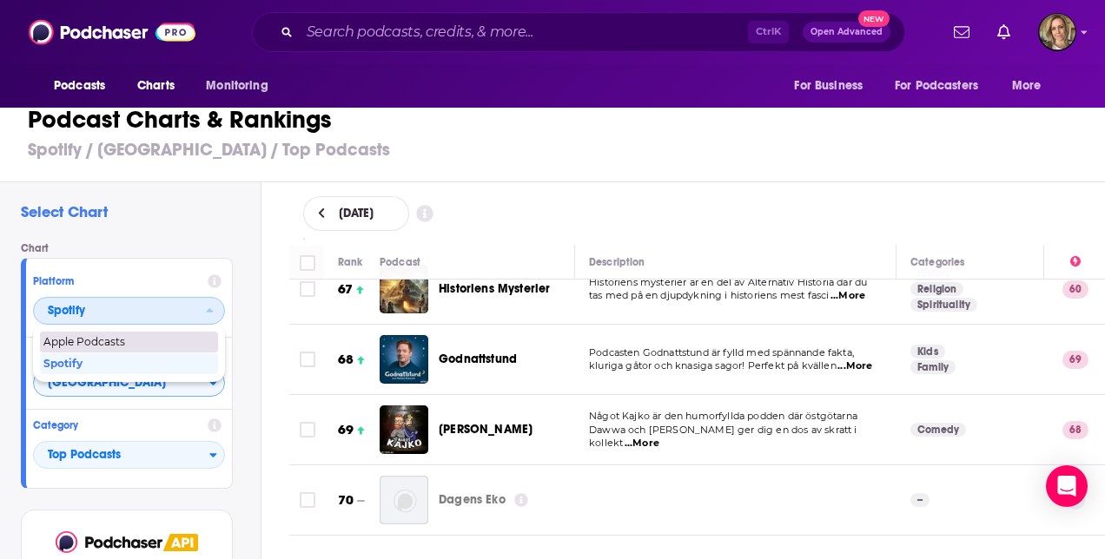
click at [190, 338] on span "Apple Podcasts" at bounding box center [127, 342] width 169 height 10
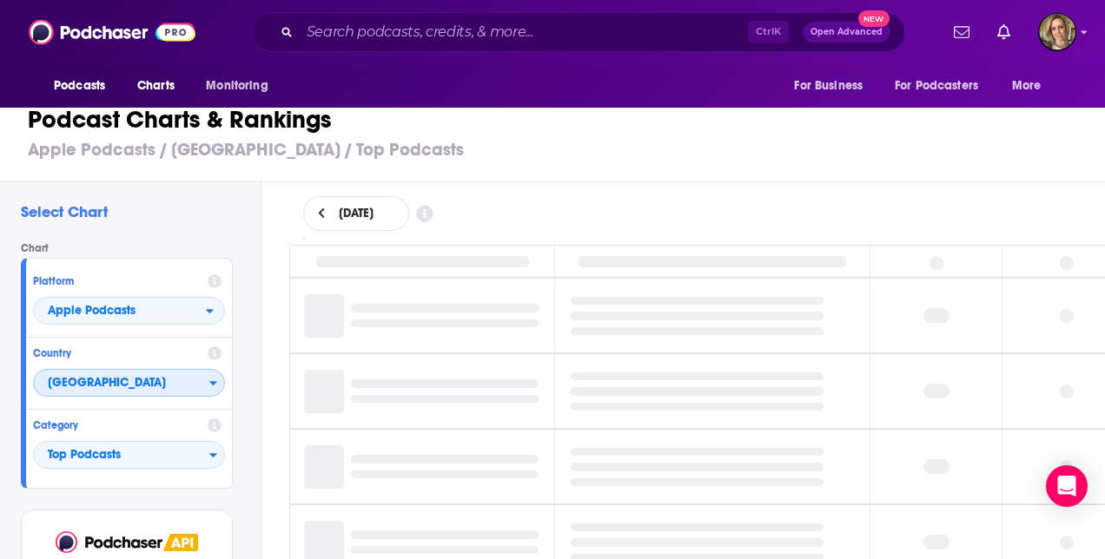
click at [216, 382] on icon "Countries" at bounding box center [213, 383] width 8 height 12
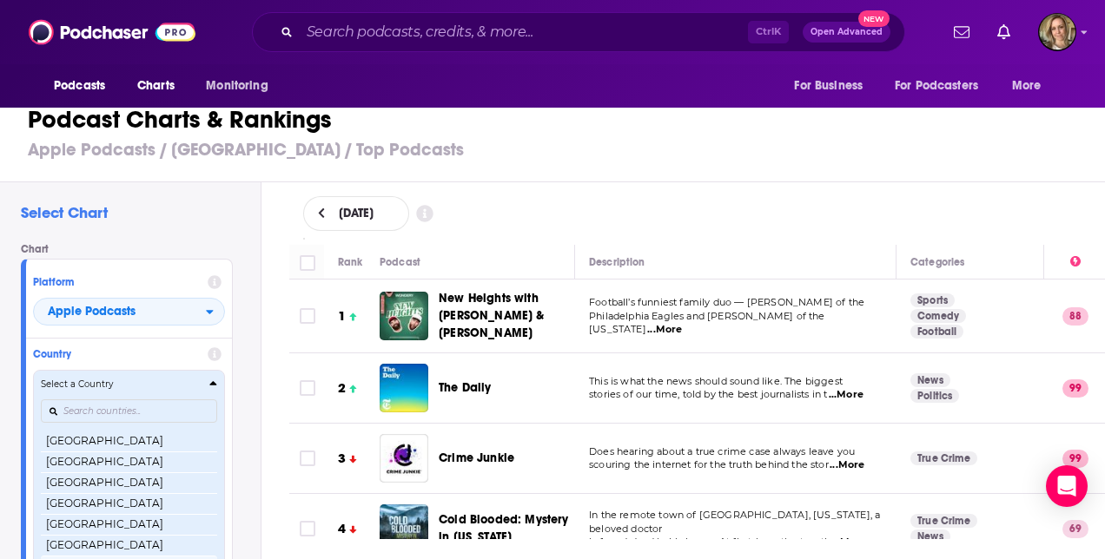
scroll to position [3350, 0]
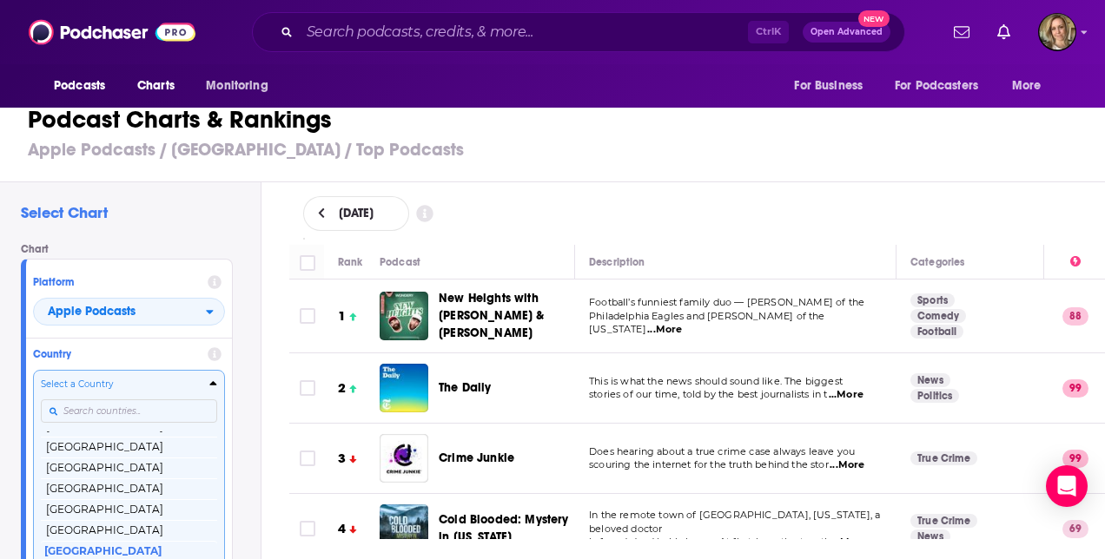
click at [120, 403] on input "Countries" at bounding box center [129, 410] width 176 height 23
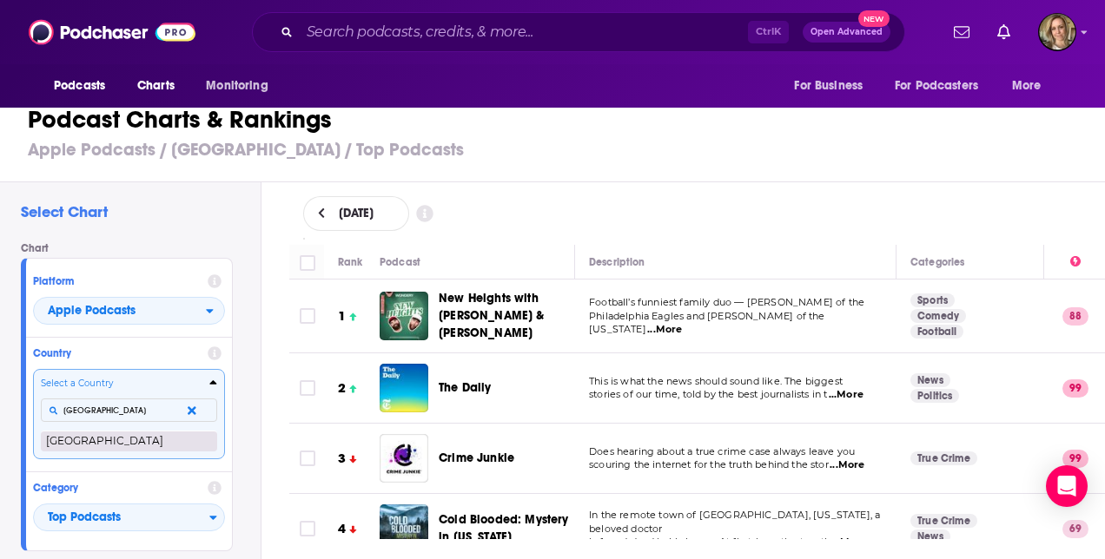
type input "[GEOGRAPHIC_DATA]"
click at [106, 443] on button "[GEOGRAPHIC_DATA]" at bounding box center [129, 441] width 176 height 21
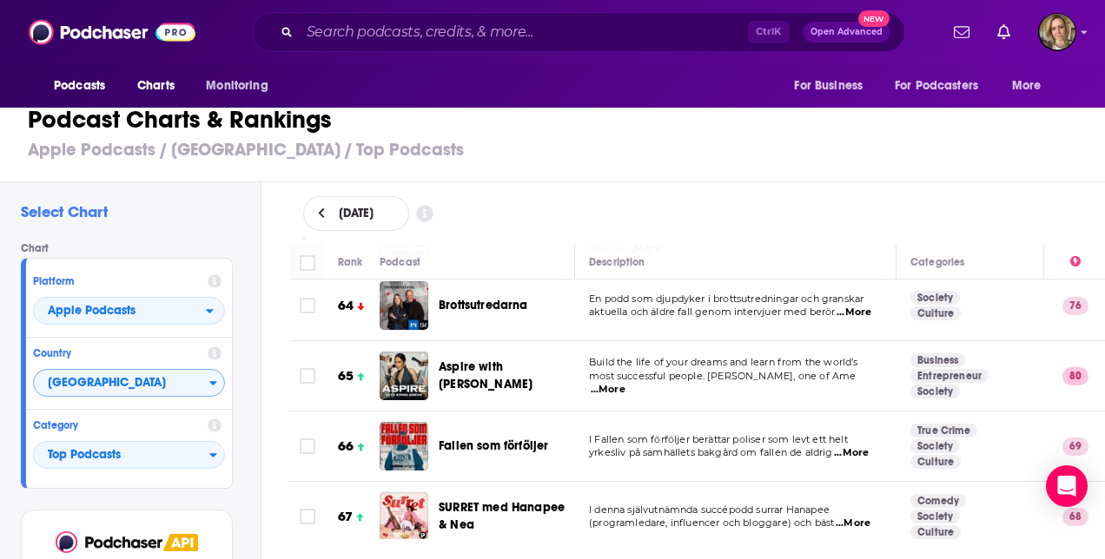
scroll to position [4429, 0]
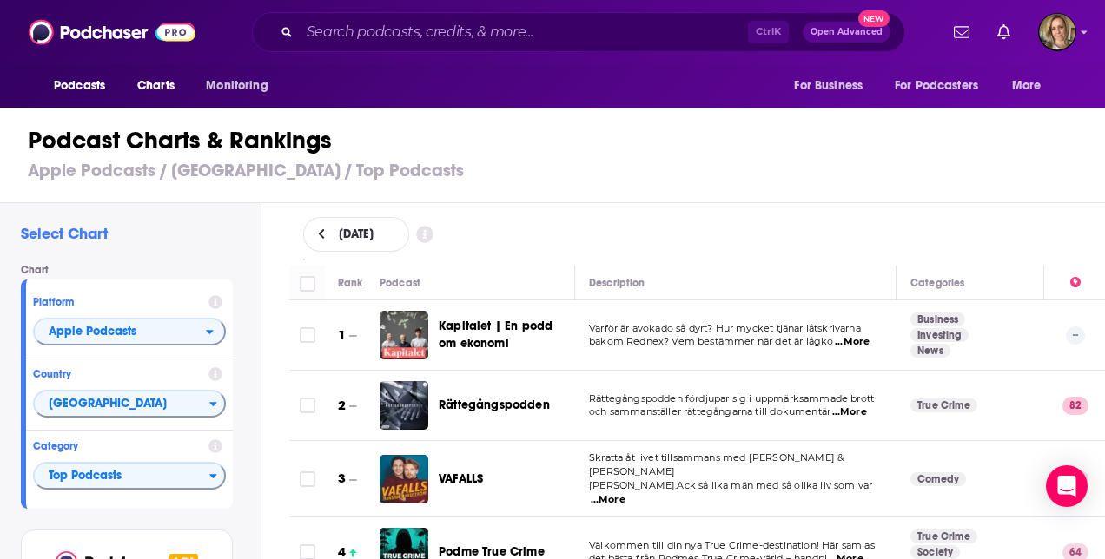
scroll to position [4429, 0]
